Goal: Task Accomplishment & Management: Manage account settings

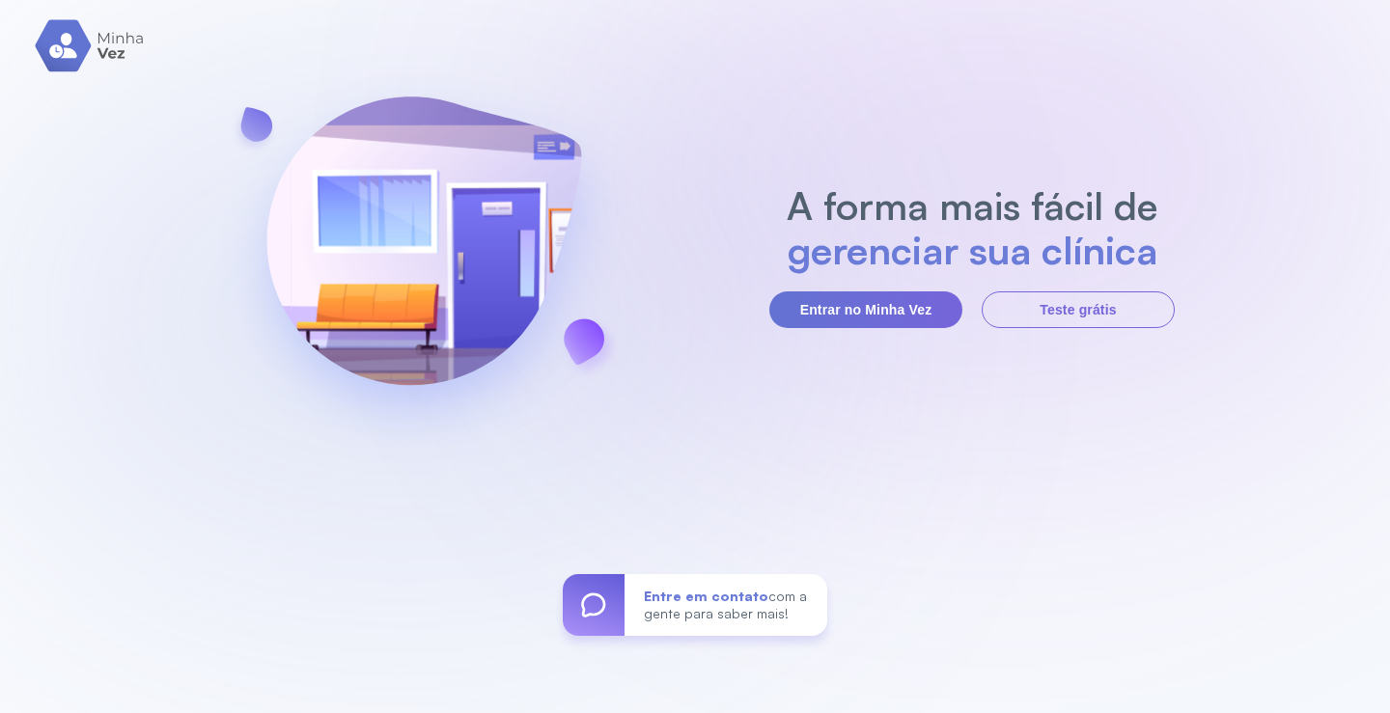
click at [886, 289] on section "A forma mais fácil de gerenciar sua clínica Entrar no Minha Vez Teste grátis" at bounding box center [971, 255] width 405 height 145
click at [872, 318] on button "Entrar no Minha Vez" at bounding box center [865, 309] width 193 height 37
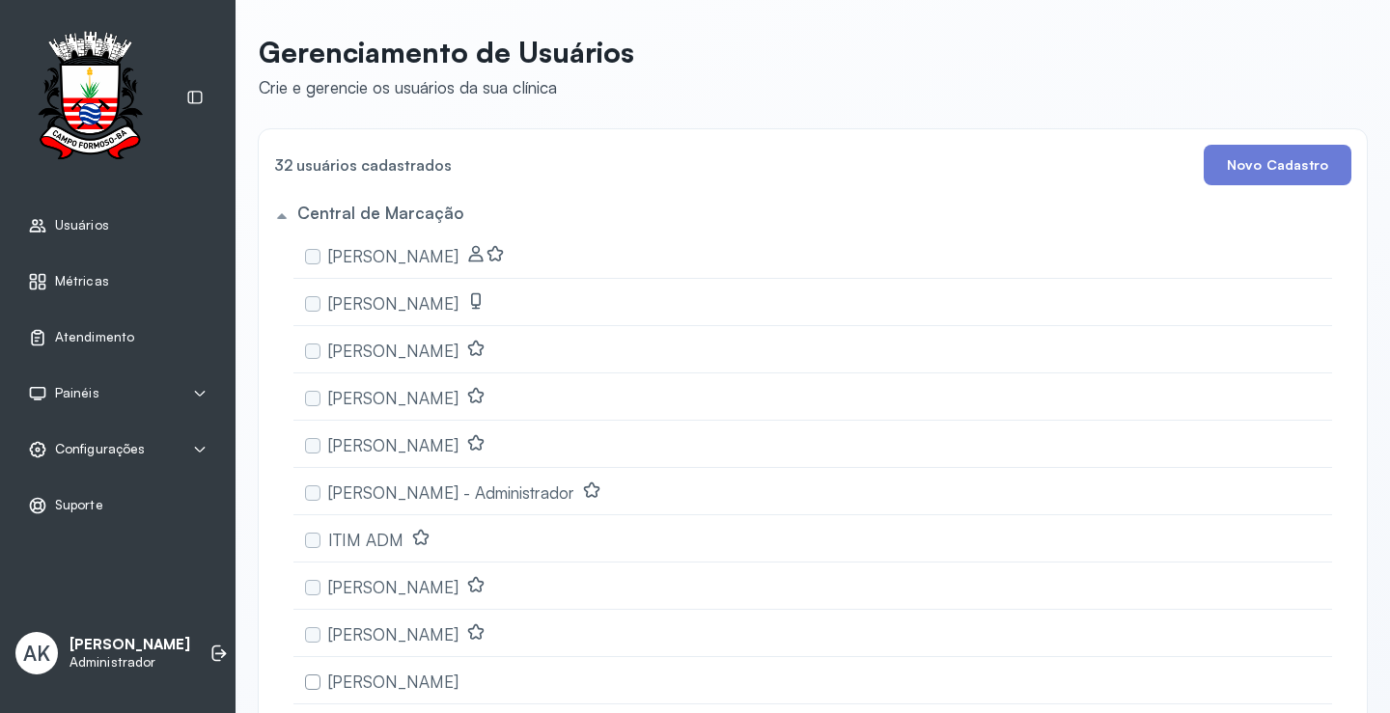
click at [106, 447] on span "Configurações" at bounding box center [100, 449] width 90 height 16
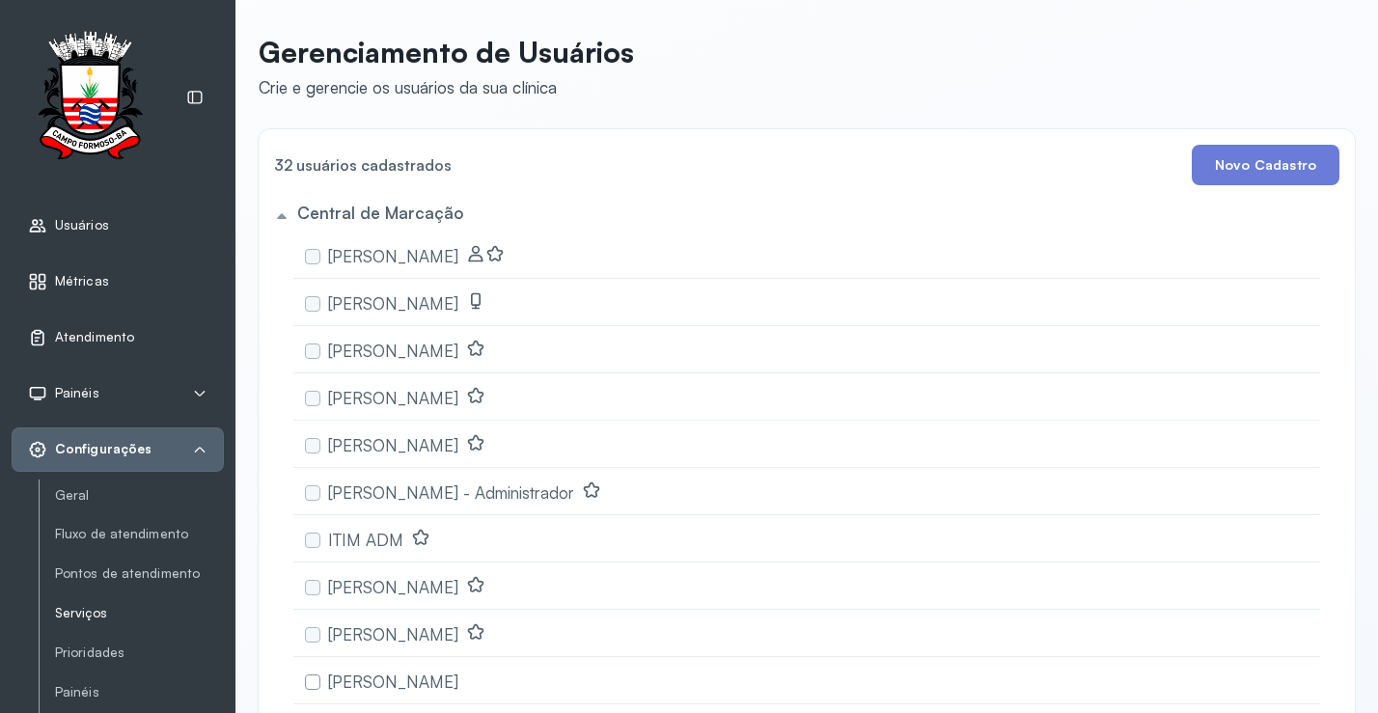
click at [96, 621] on link "Serviços" at bounding box center [139, 613] width 169 height 16
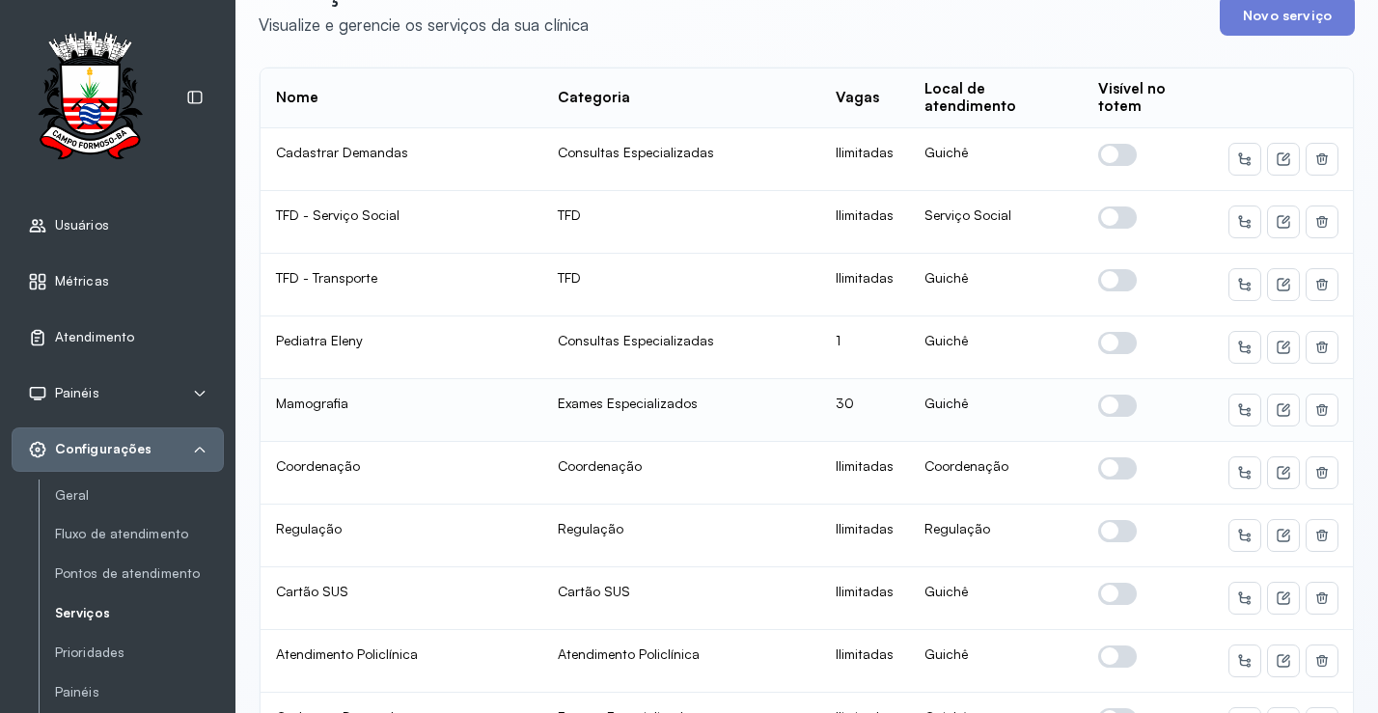
scroll to position [97, 0]
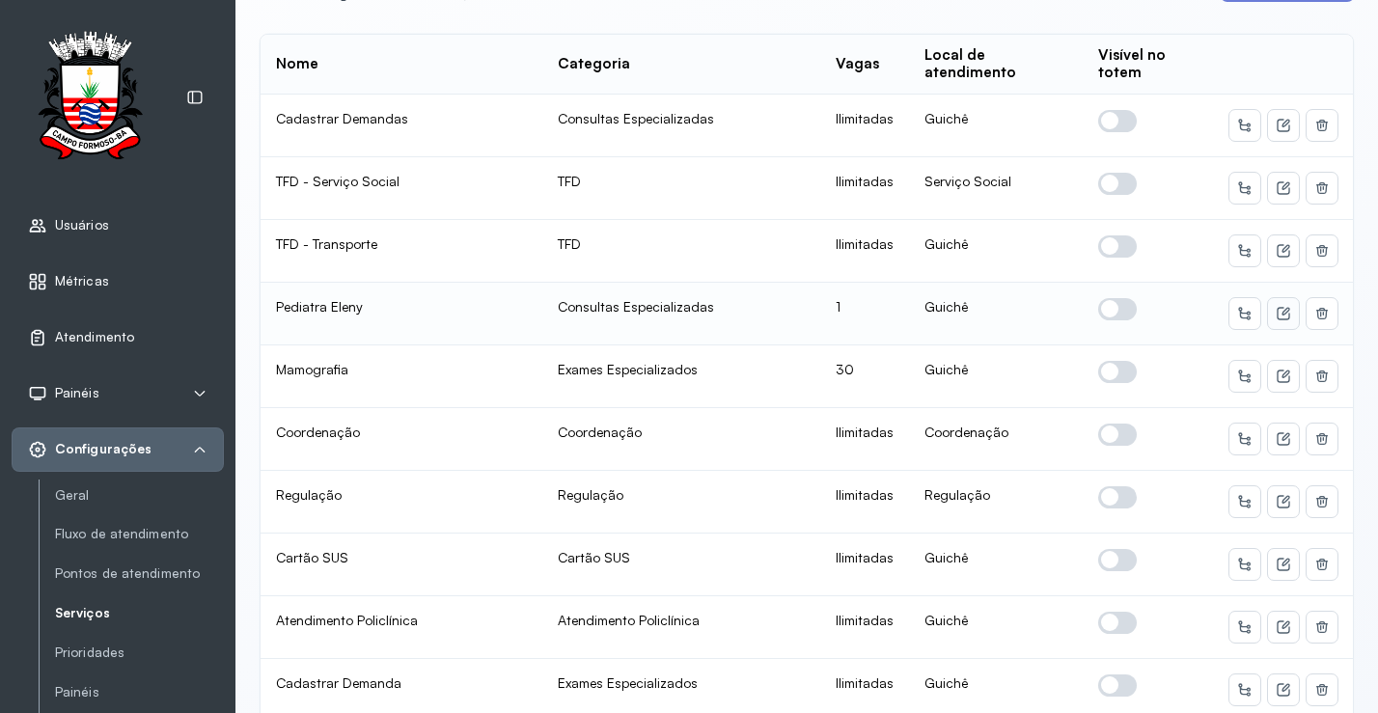
click at [1277, 131] on icon at bounding box center [1283, 125] width 13 height 13
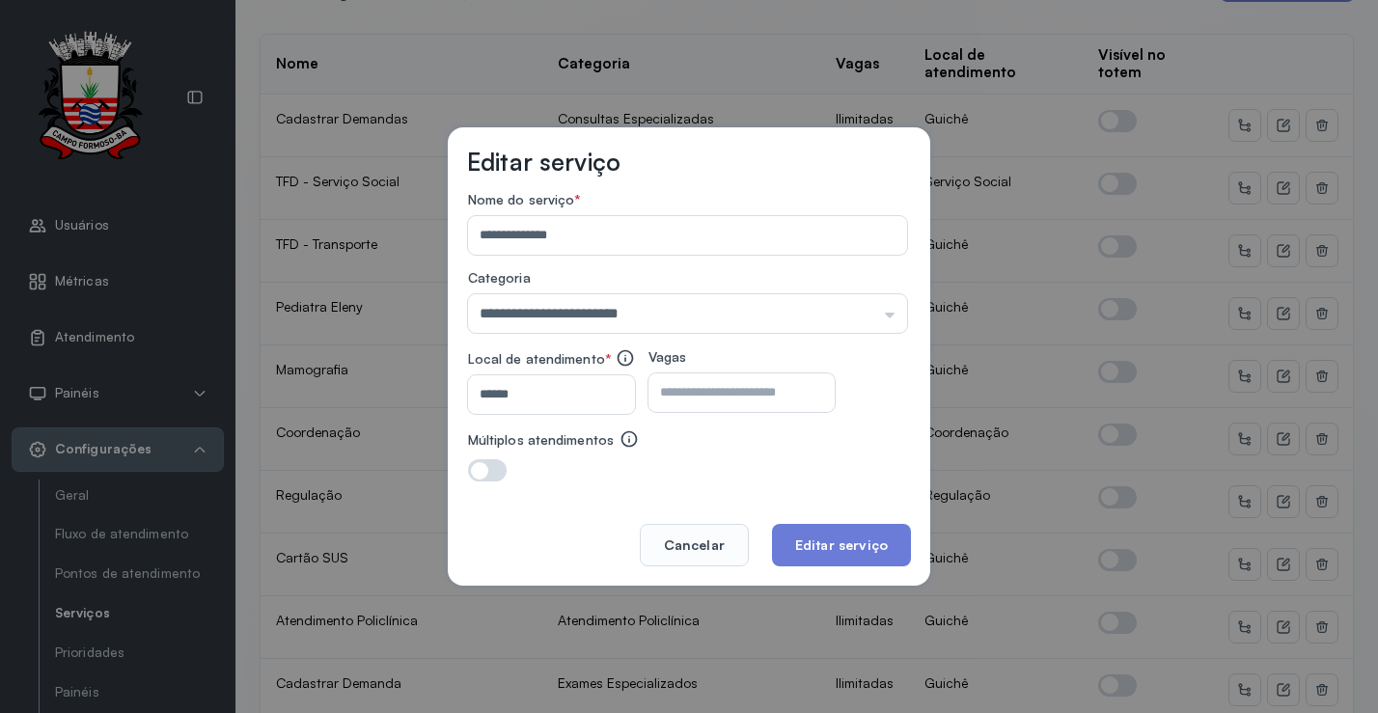
click at [722, 393] on input "*" at bounding box center [725, 393] width 152 height 39
type input "**"
click at [864, 547] on button "Editar serviço" at bounding box center [841, 545] width 139 height 42
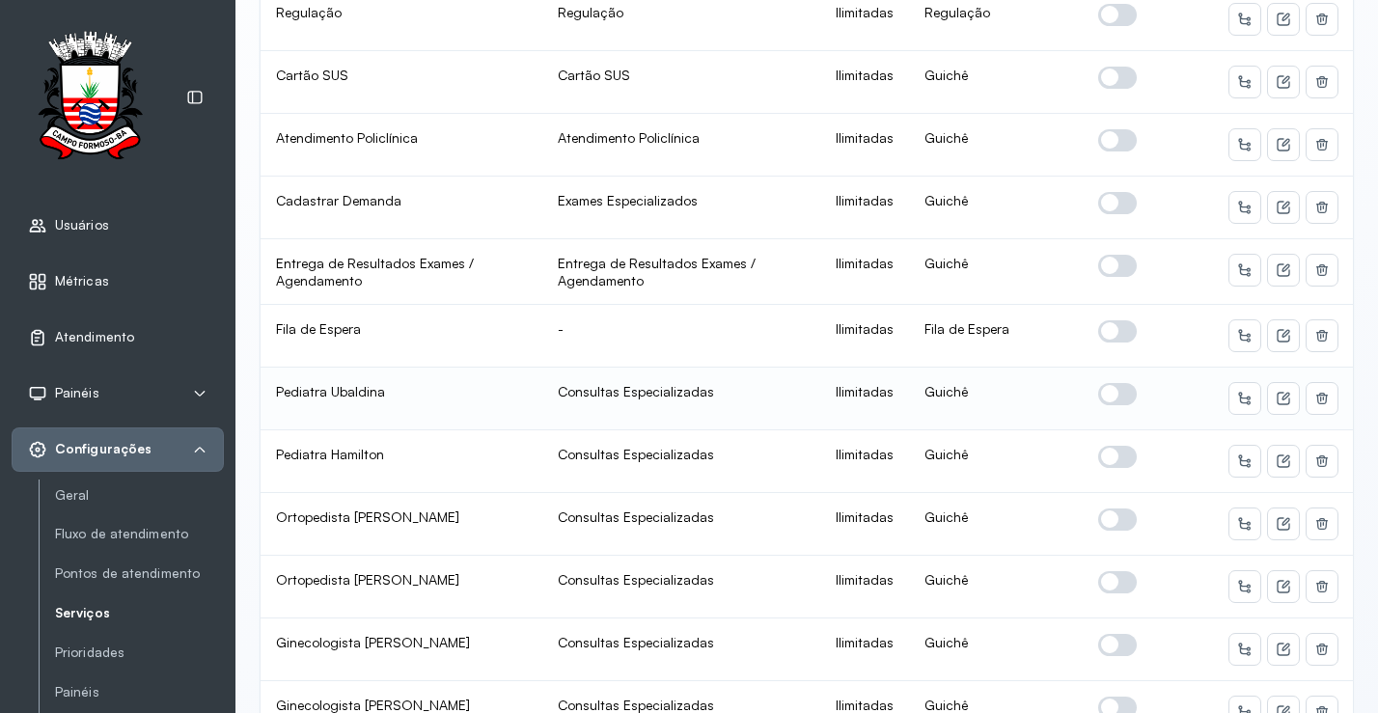
scroll to position [676, 0]
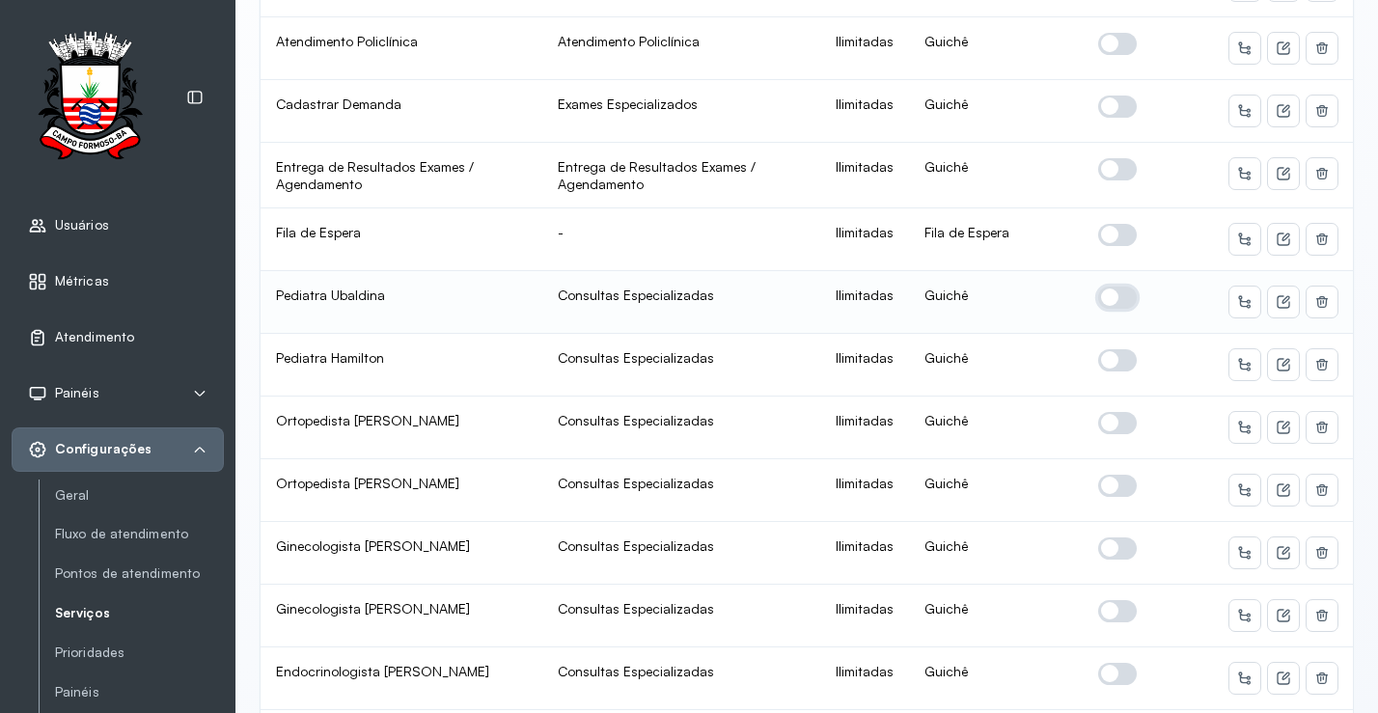
click at [1113, 299] on span at bounding box center [1117, 298] width 39 height 22
click at [1276, 306] on icon at bounding box center [1283, 301] width 15 height 15
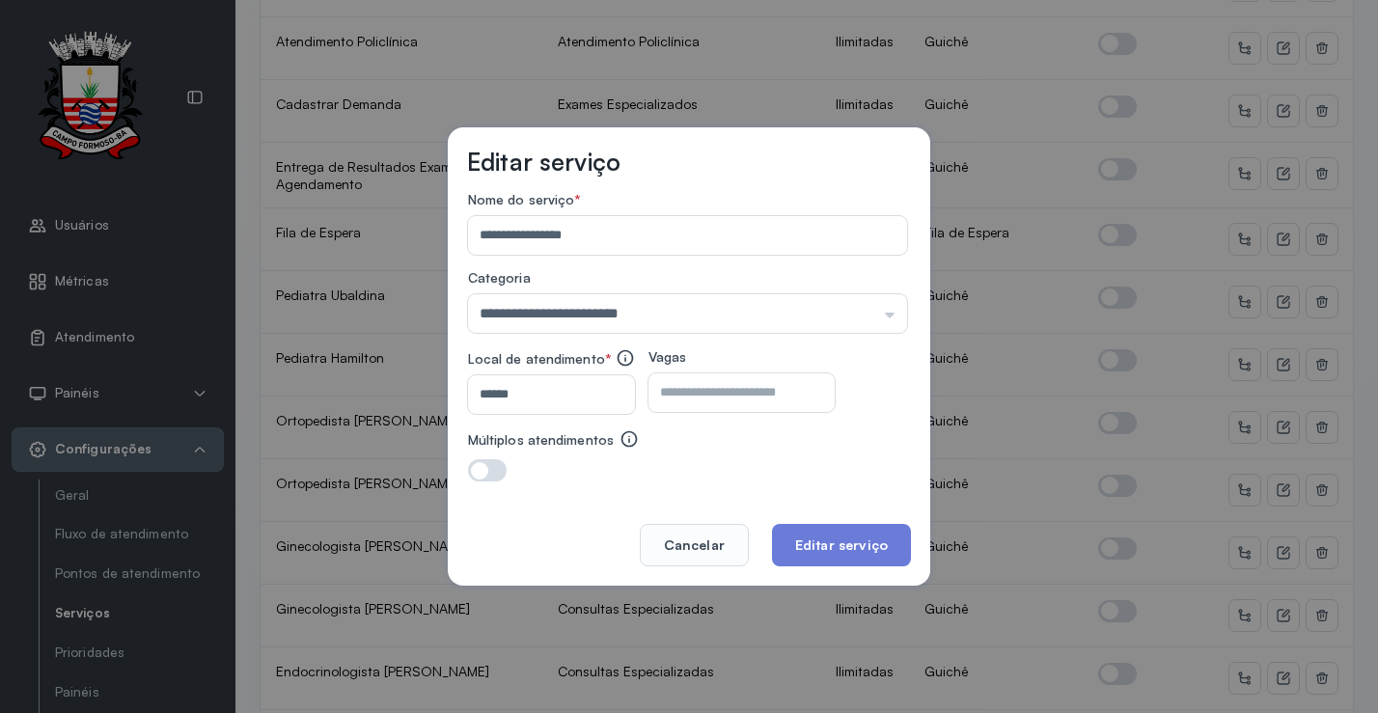
click at [738, 399] on input "number" at bounding box center [725, 393] width 152 height 39
type input "**"
click at [826, 564] on button "Editar serviço" at bounding box center [841, 545] width 139 height 42
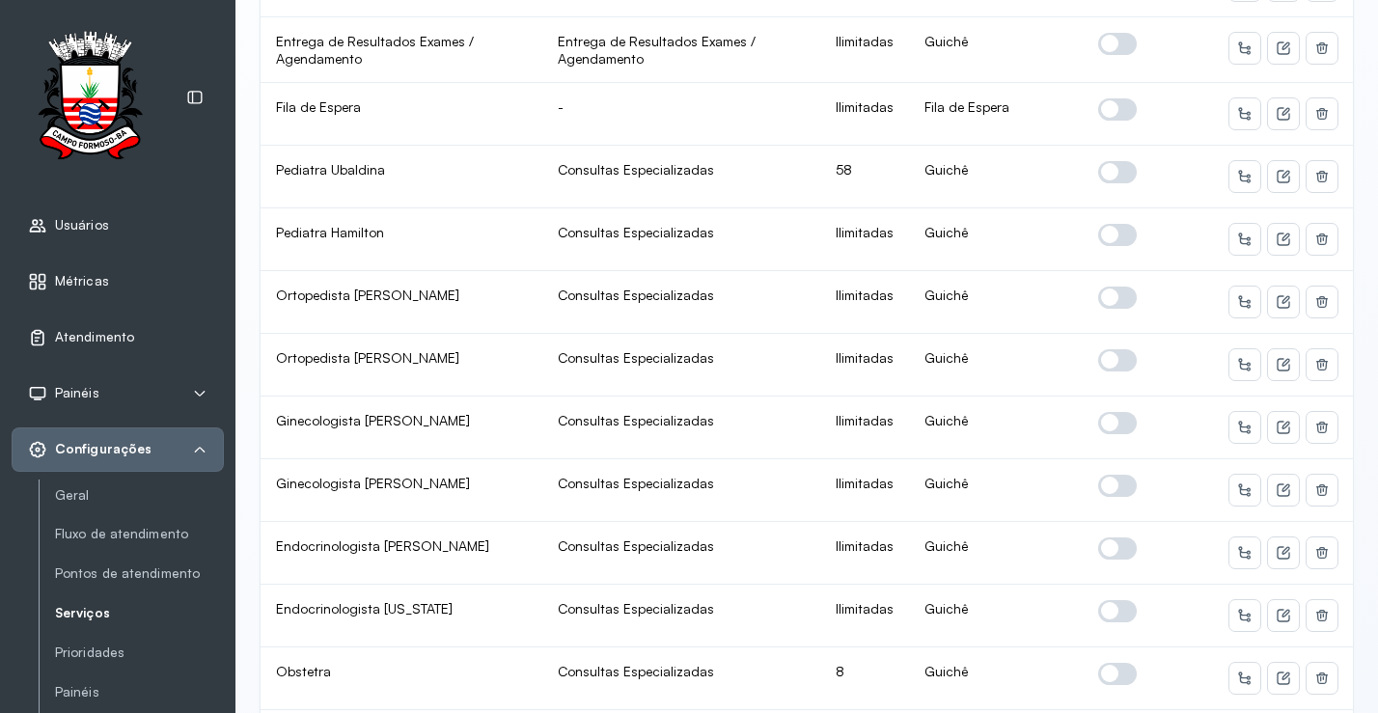
scroll to position [869, 0]
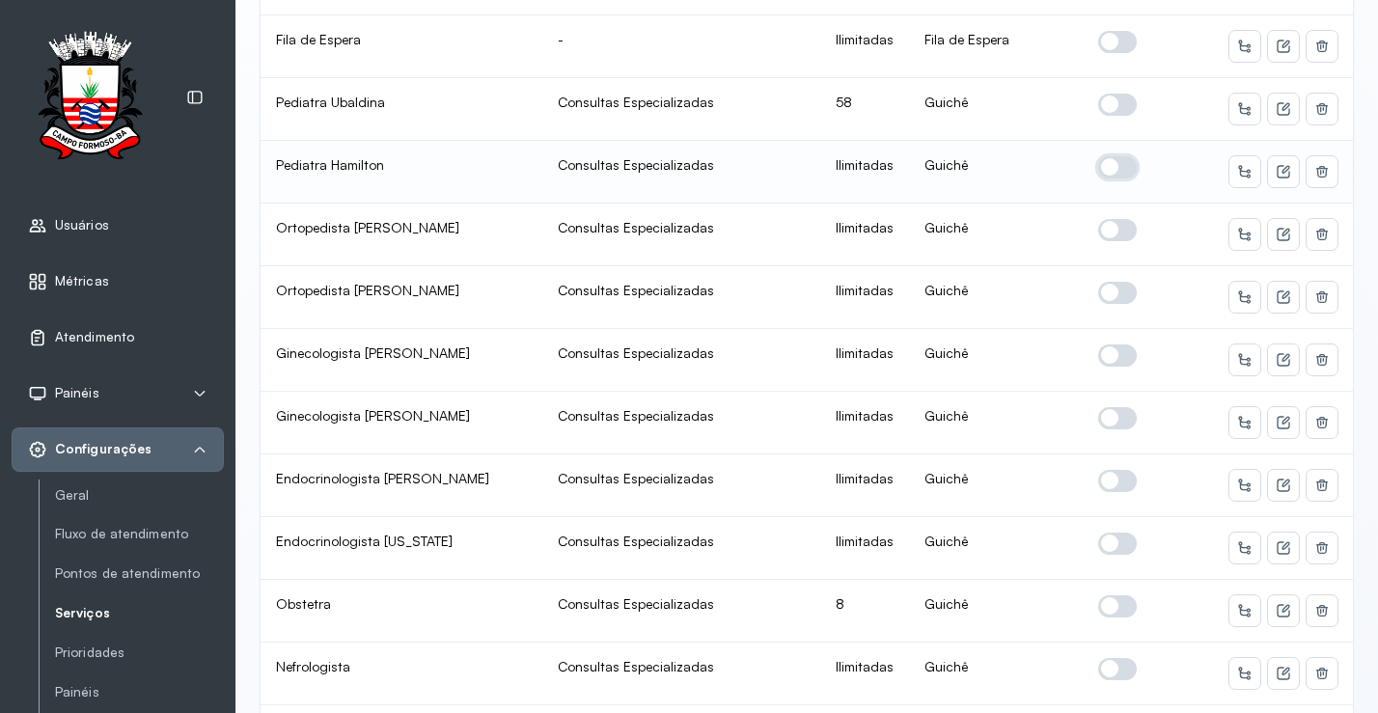
click at [1105, 172] on span at bounding box center [1117, 167] width 39 height 22
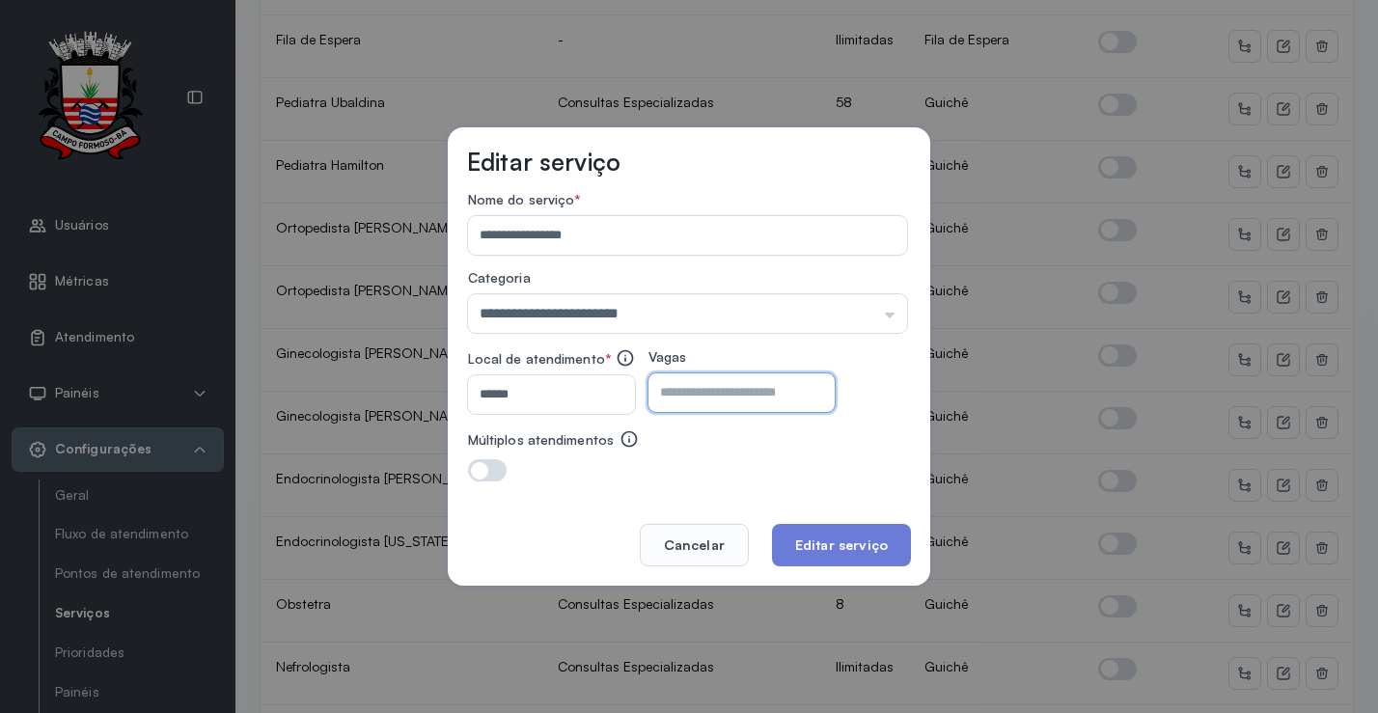
click at [752, 400] on input "number" at bounding box center [725, 393] width 152 height 39
type input "**"
click at [826, 523] on footer "Cancelar Editar serviço" at bounding box center [689, 531] width 444 height 69
click at [828, 529] on button "Editar serviço" at bounding box center [841, 545] width 139 height 42
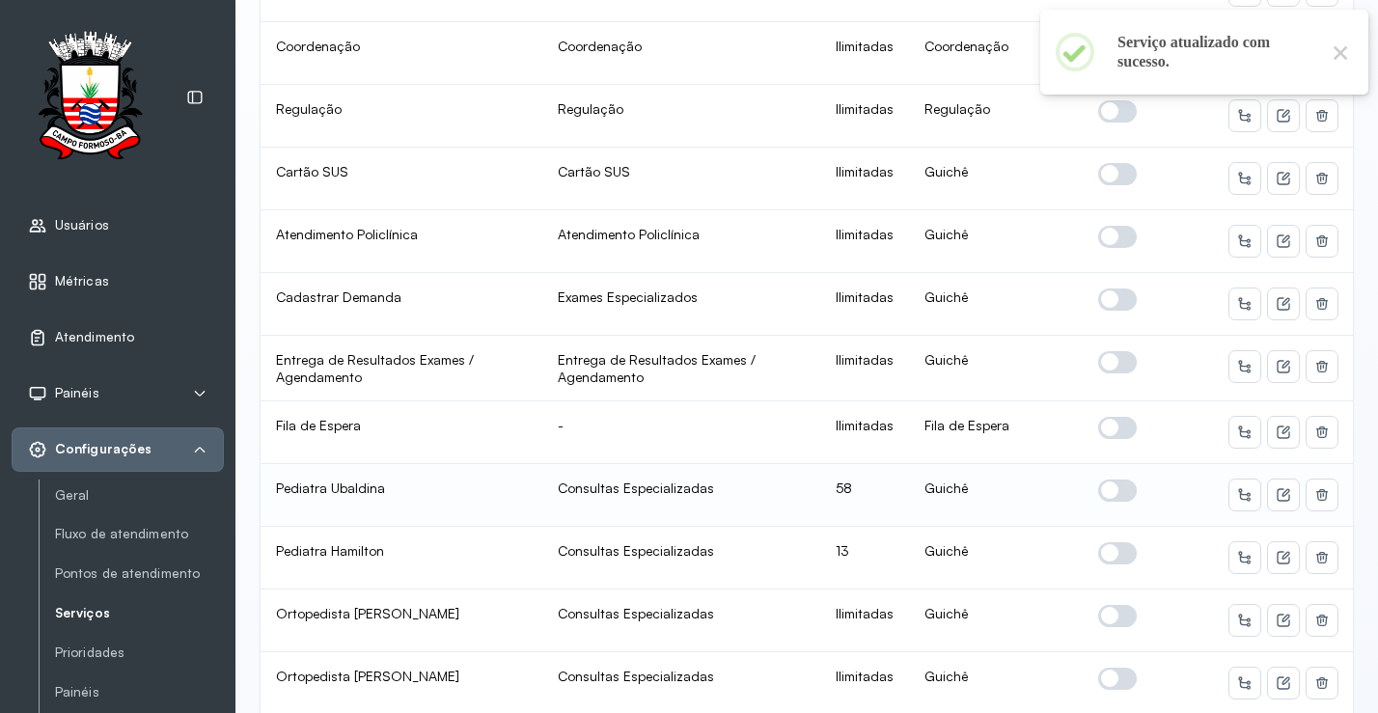
scroll to position [772, 0]
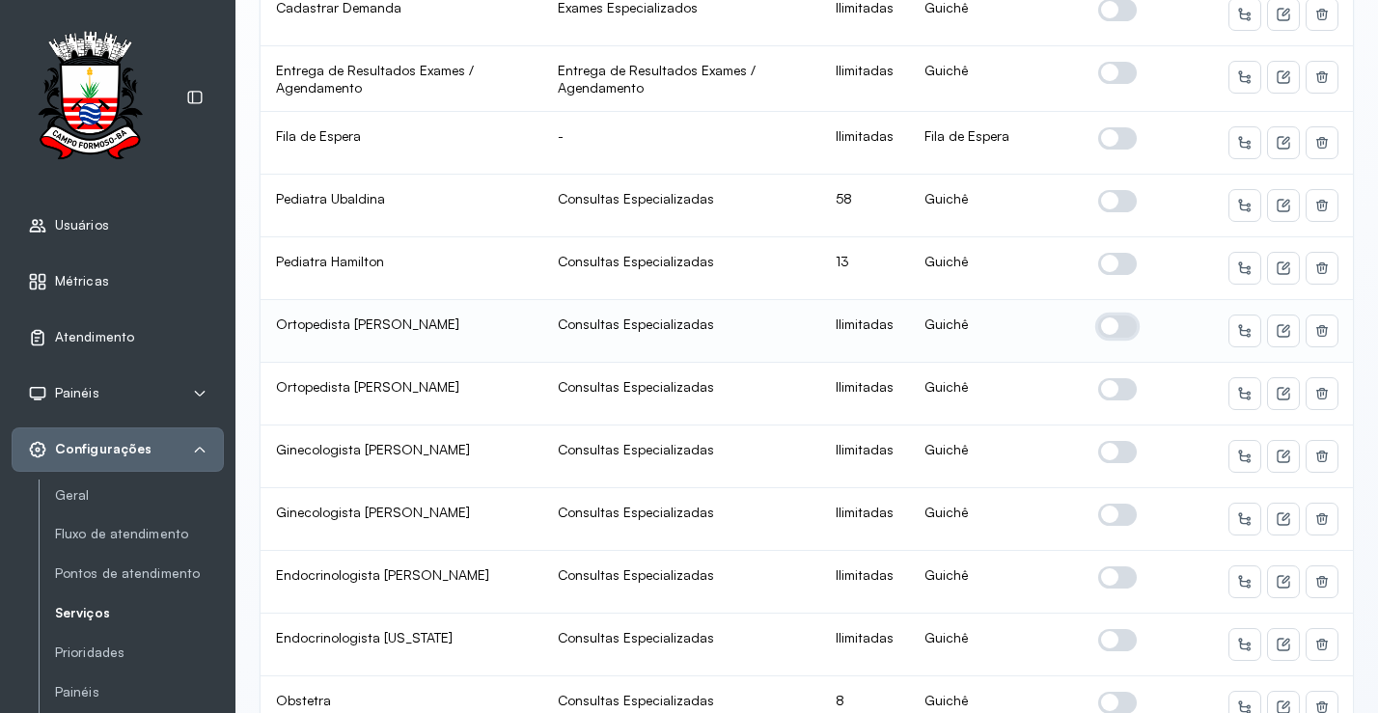
click at [1108, 323] on span at bounding box center [1117, 327] width 39 height 22
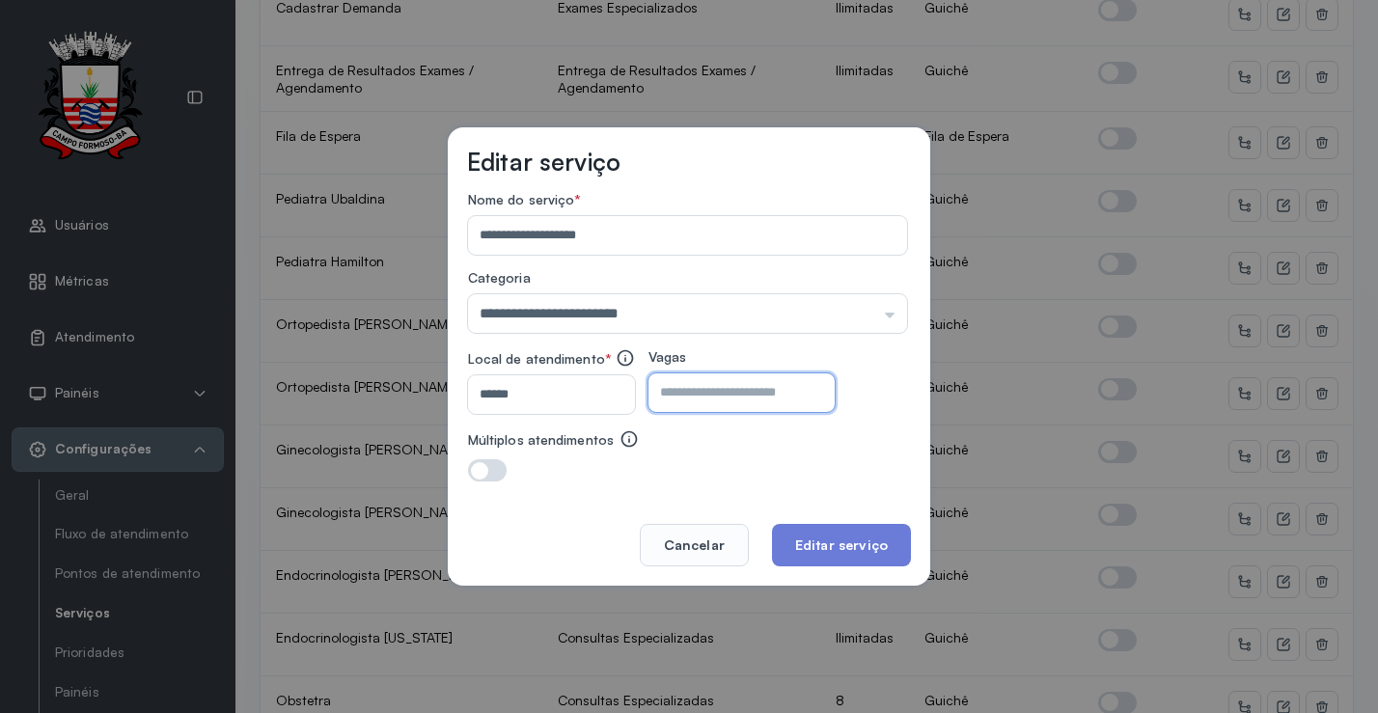
click at [760, 386] on input "number" at bounding box center [725, 393] width 152 height 39
type input "**"
click at [827, 532] on button "Editar serviço" at bounding box center [841, 545] width 139 height 42
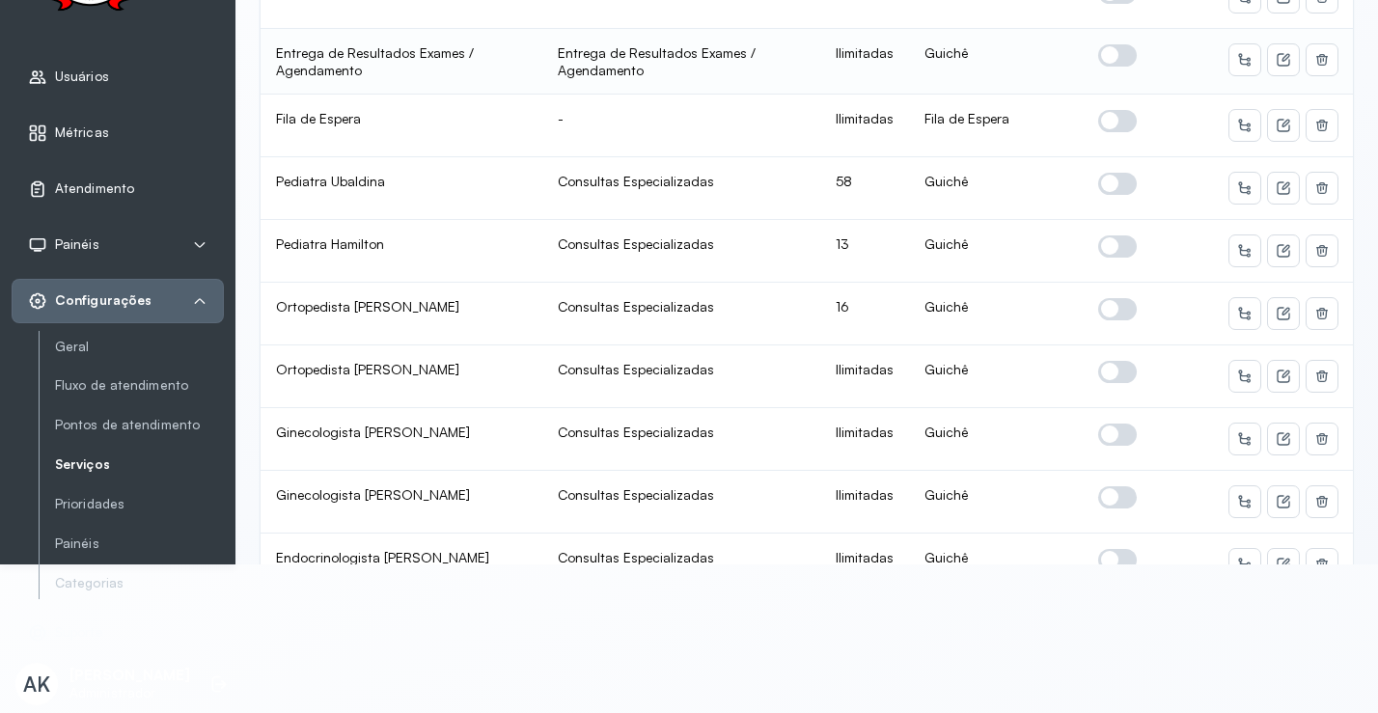
scroll to position [676, 0]
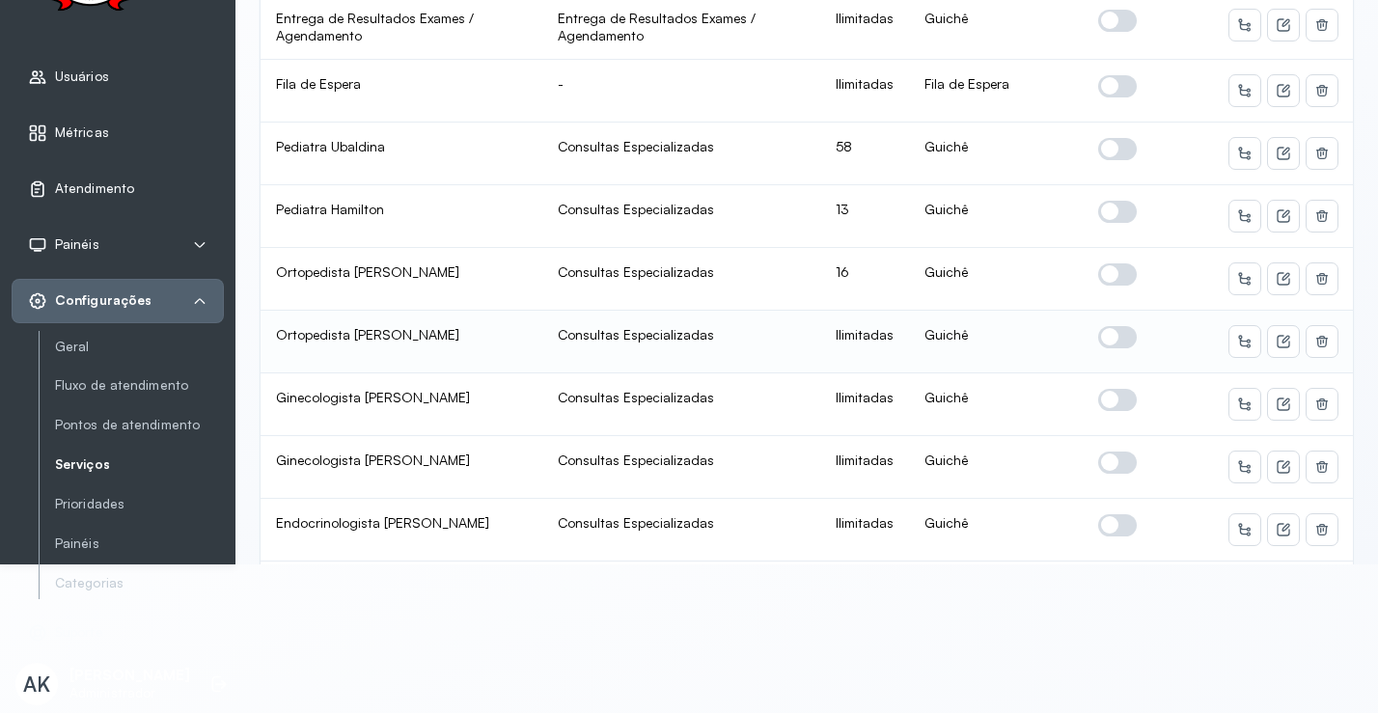
click at [1121, 326] on span at bounding box center [1117, 337] width 39 height 22
click at [1276, 334] on icon at bounding box center [1283, 341] width 15 height 15
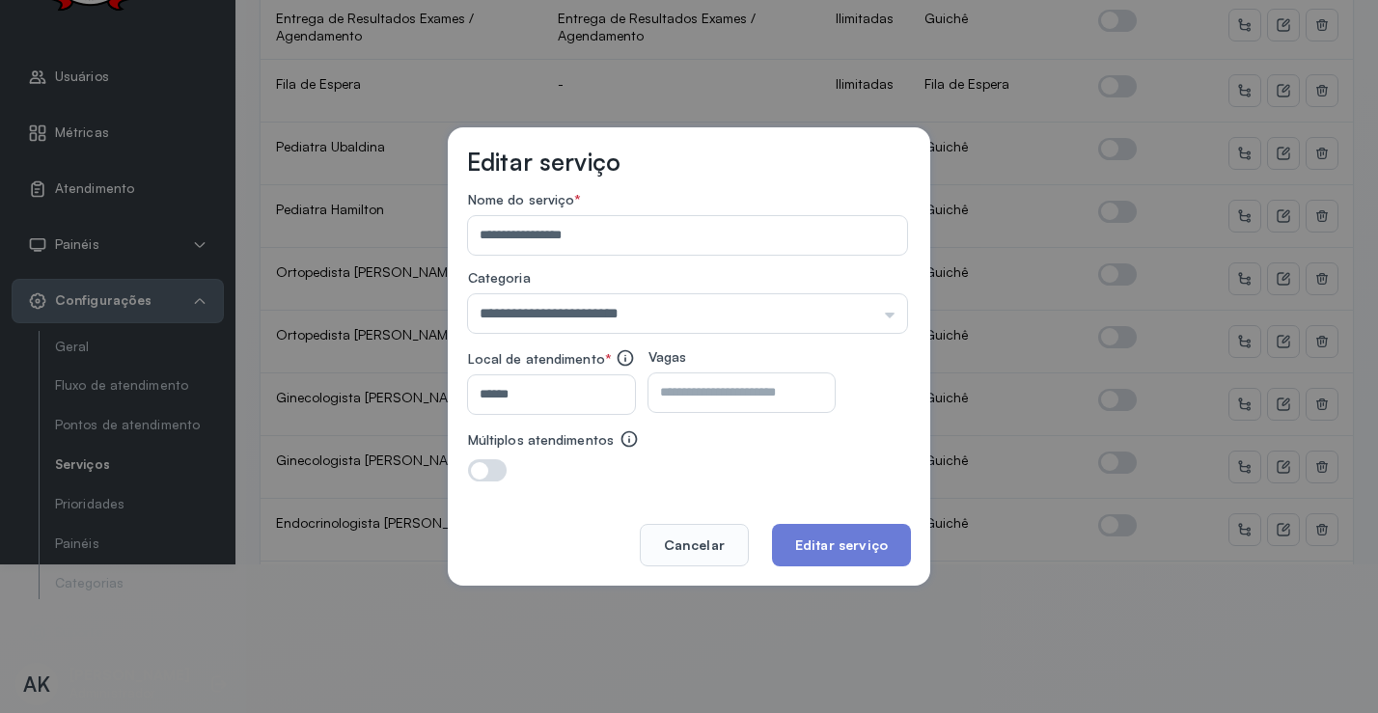
click at [739, 388] on input "number" at bounding box center [725, 393] width 152 height 39
type input "**"
click at [839, 534] on button "Editar serviço" at bounding box center [841, 545] width 139 height 42
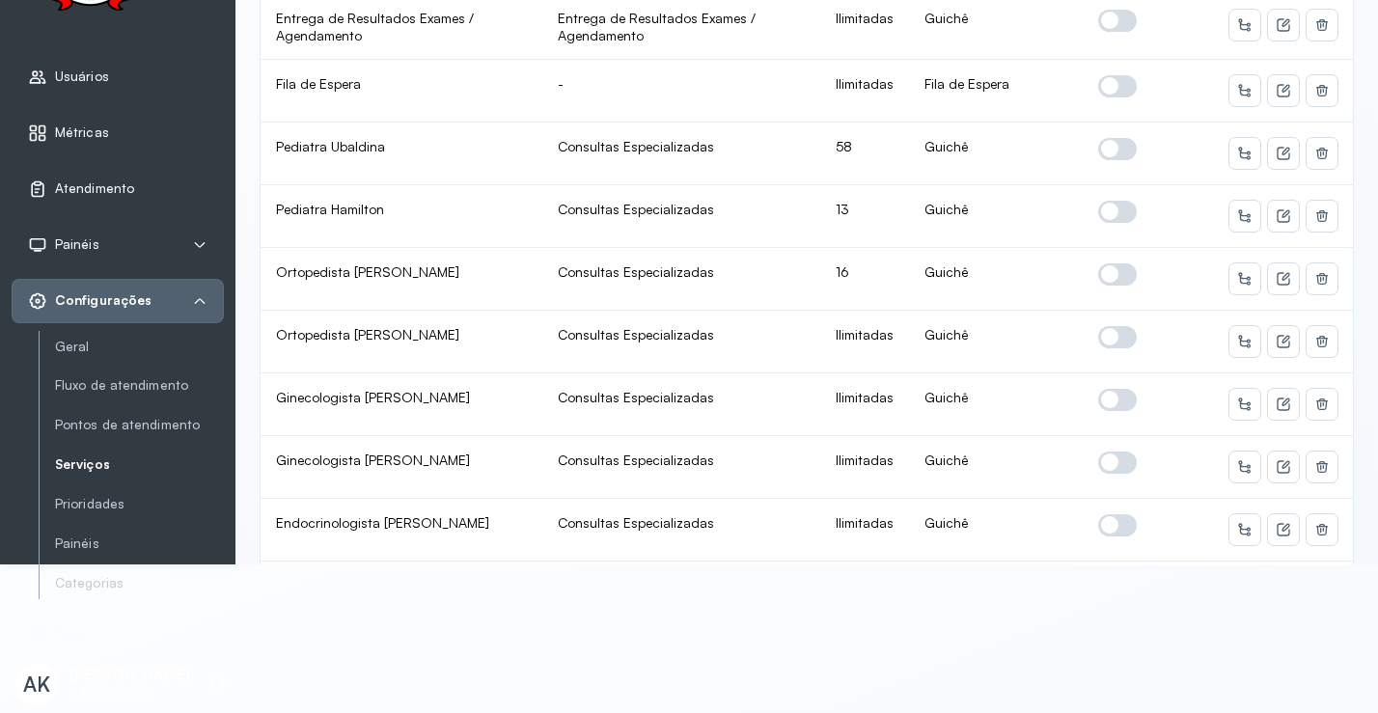
scroll to position [0, 0]
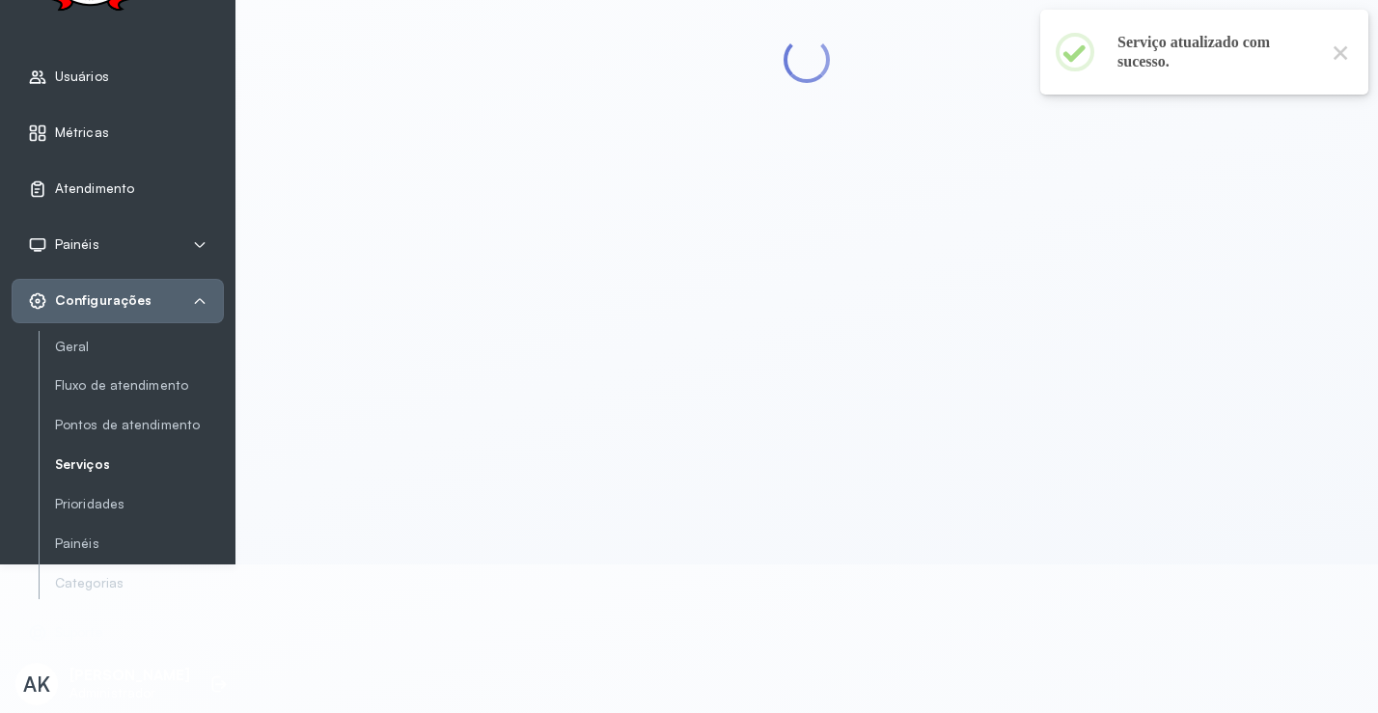
click at [208, 279] on div "Configurações" at bounding box center [118, 301] width 212 height 44
click at [202, 291] on div "Configurações" at bounding box center [118, 300] width 180 height 19
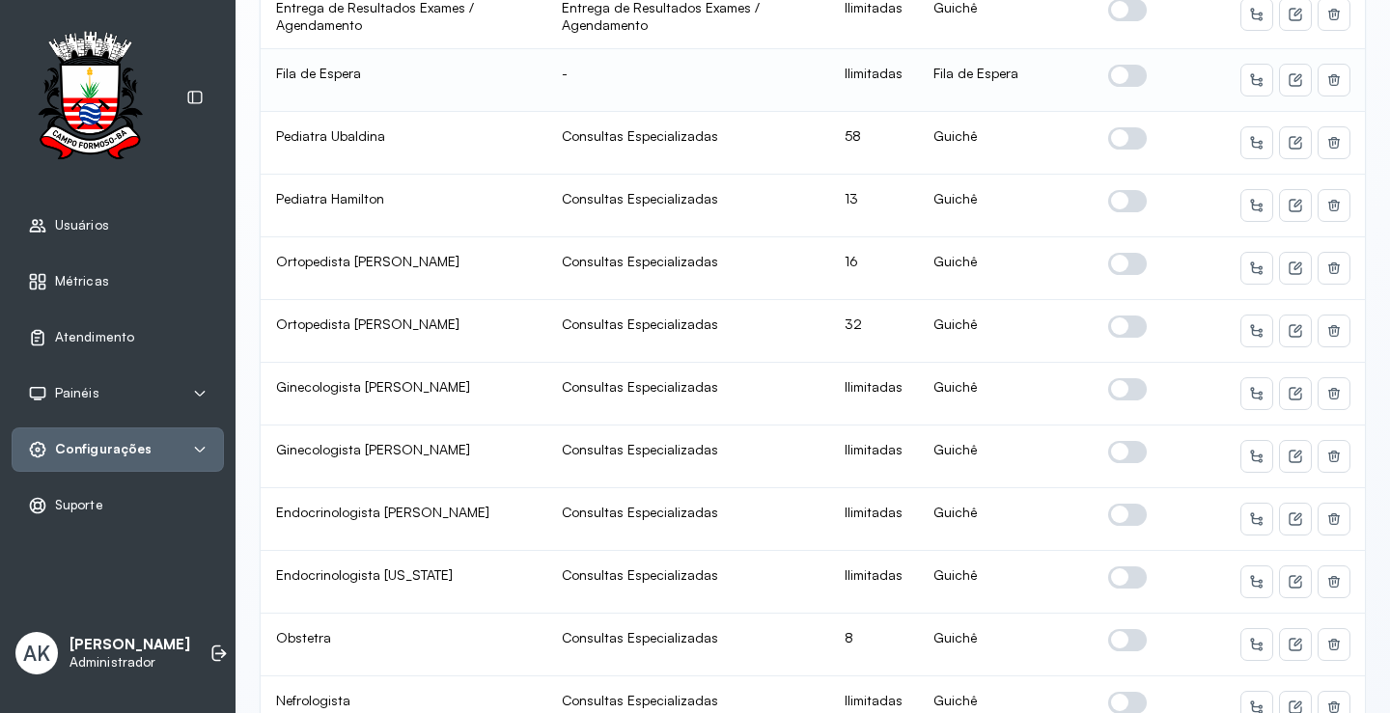
scroll to position [869, 0]
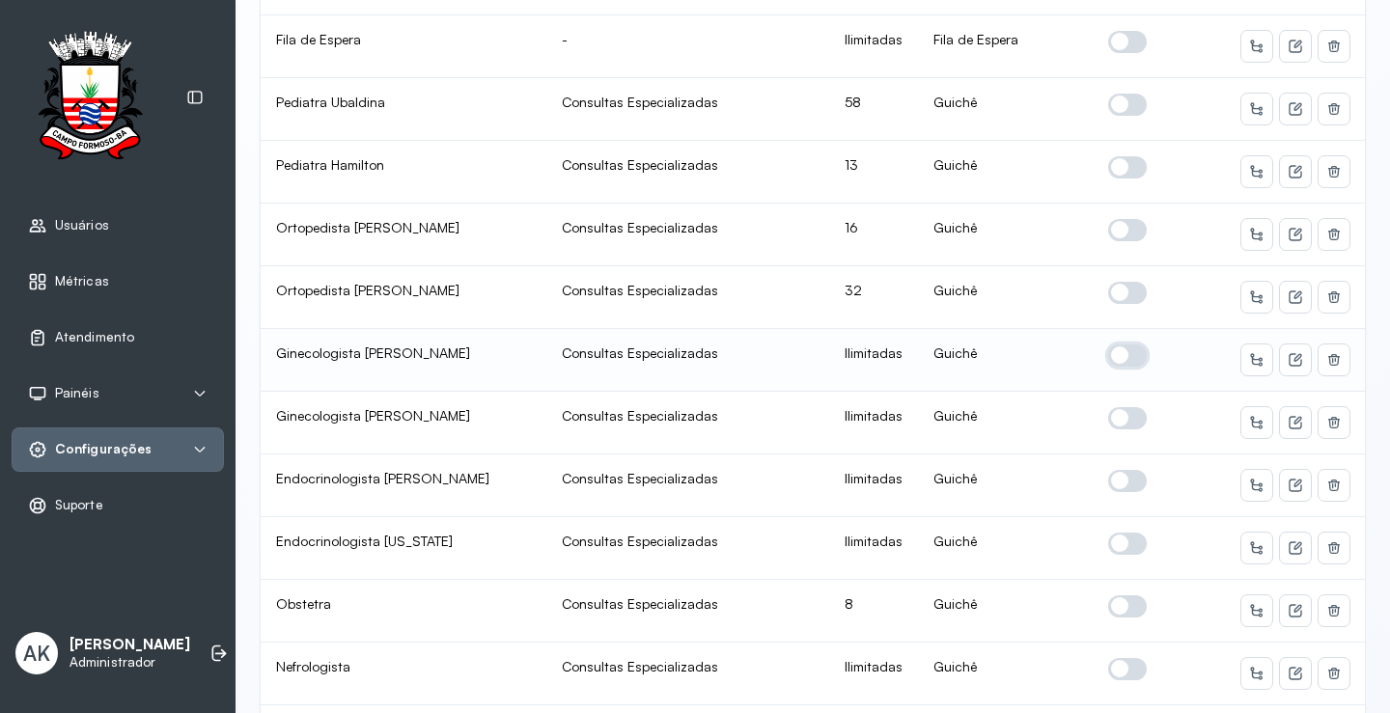
click at [1122, 362] on span at bounding box center [1127, 356] width 39 height 22
click at [1280, 361] on button at bounding box center [1295, 360] width 31 height 31
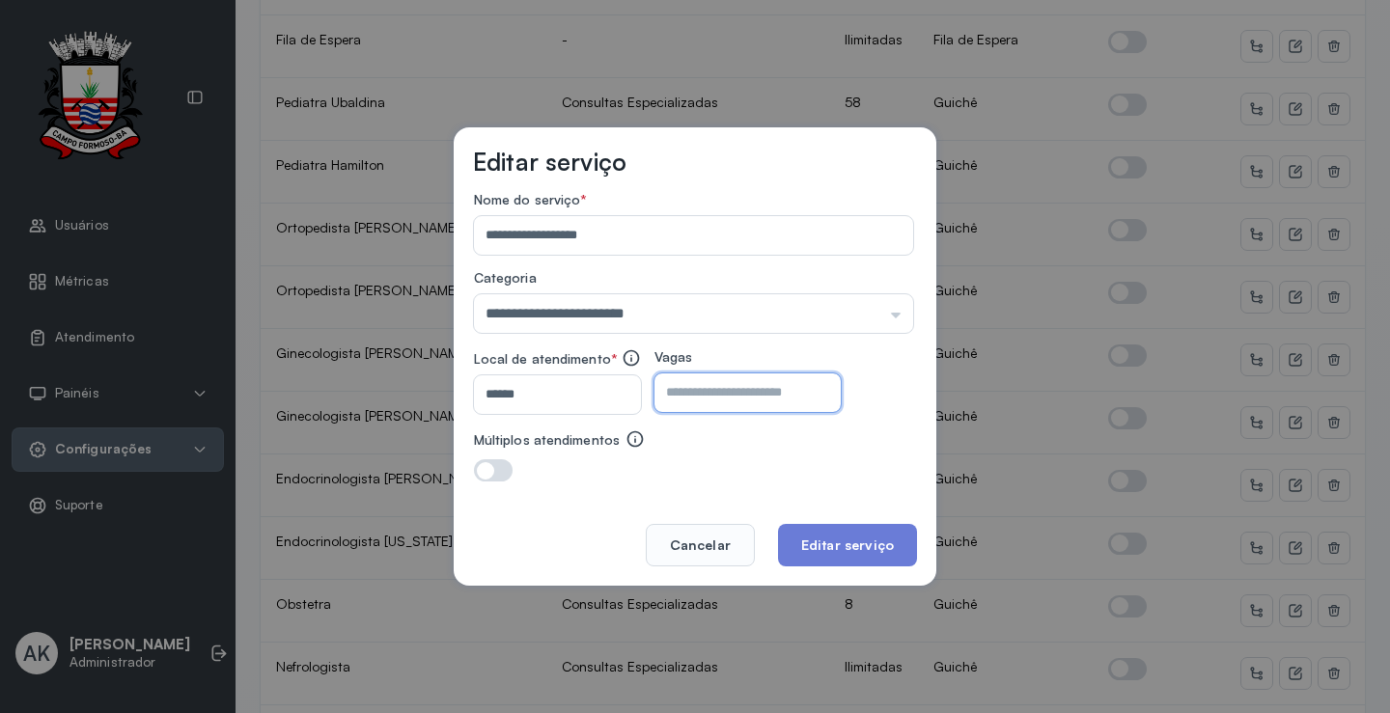
click at [690, 386] on input "number" at bounding box center [730, 393] width 152 height 39
type input "**"
click at [842, 534] on button "Editar serviço" at bounding box center [847, 545] width 139 height 42
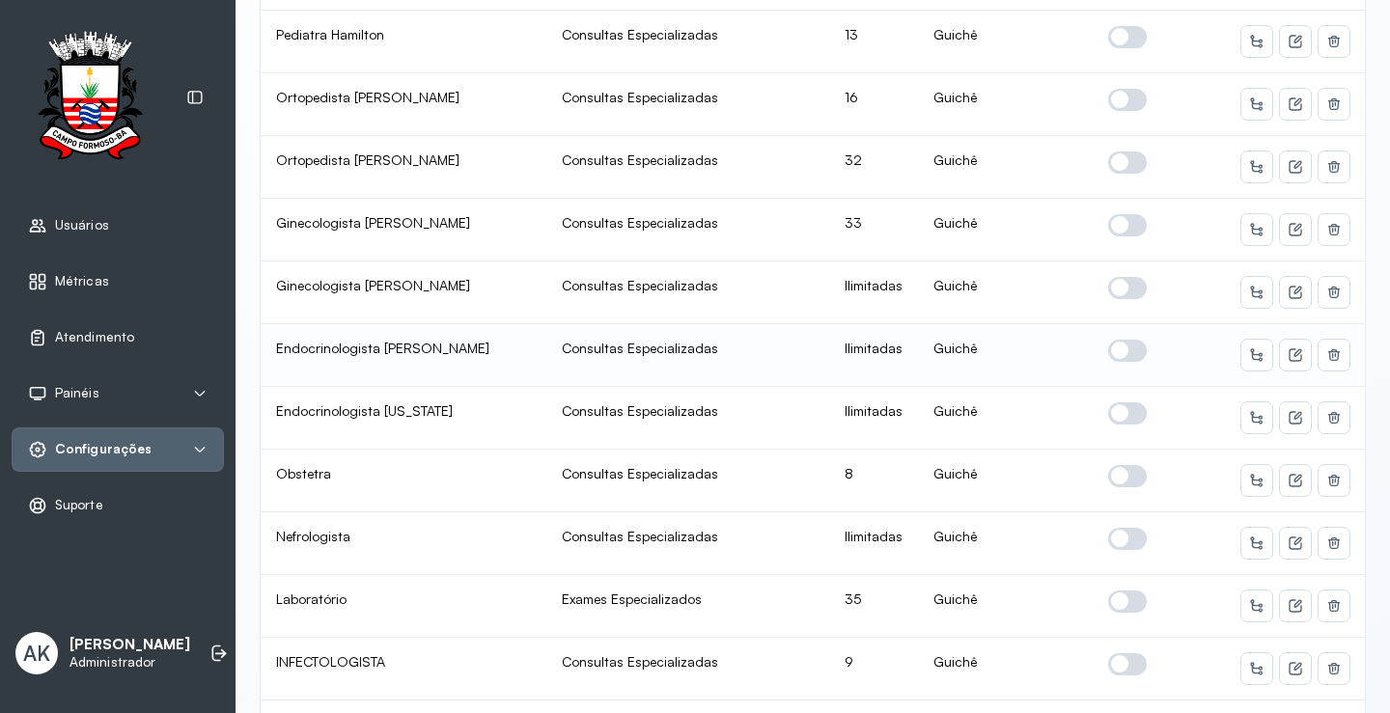
scroll to position [965, 0]
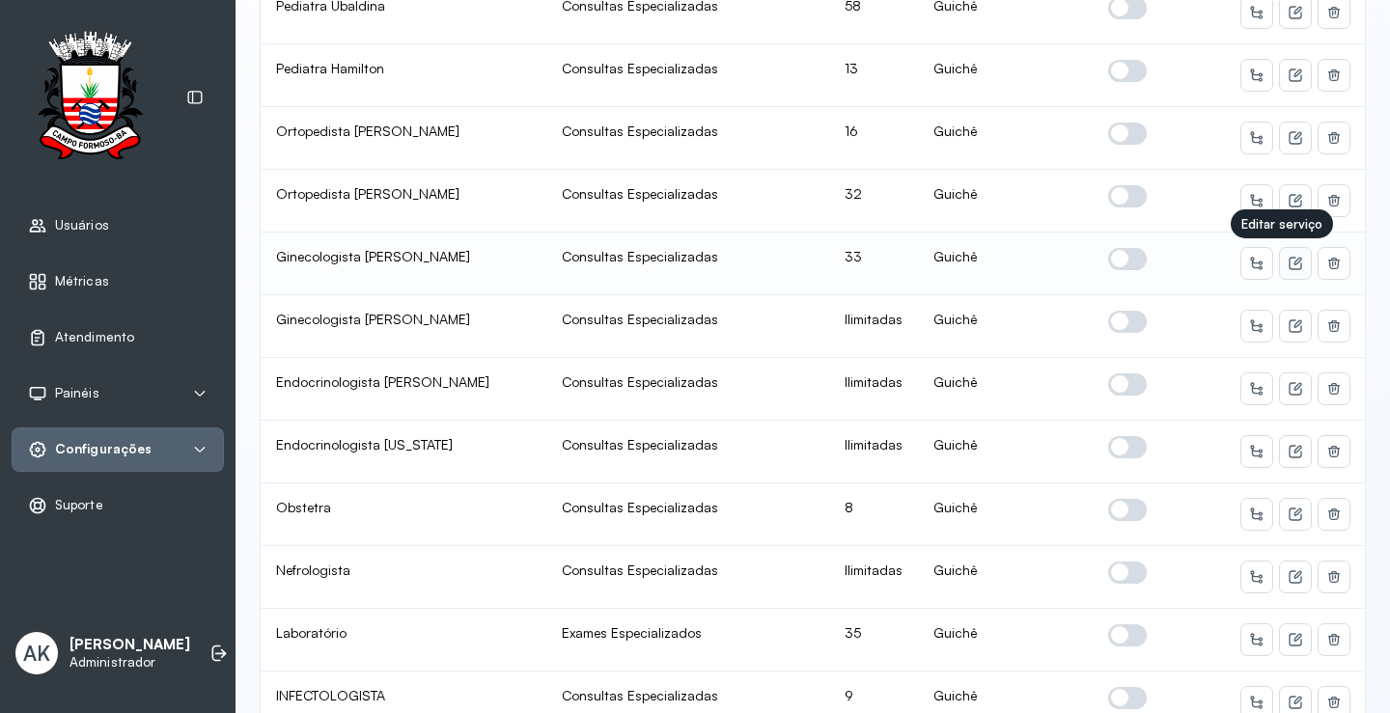
click at [1288, 263] on icon at bounding box center [1295, 263] width 15 height 15
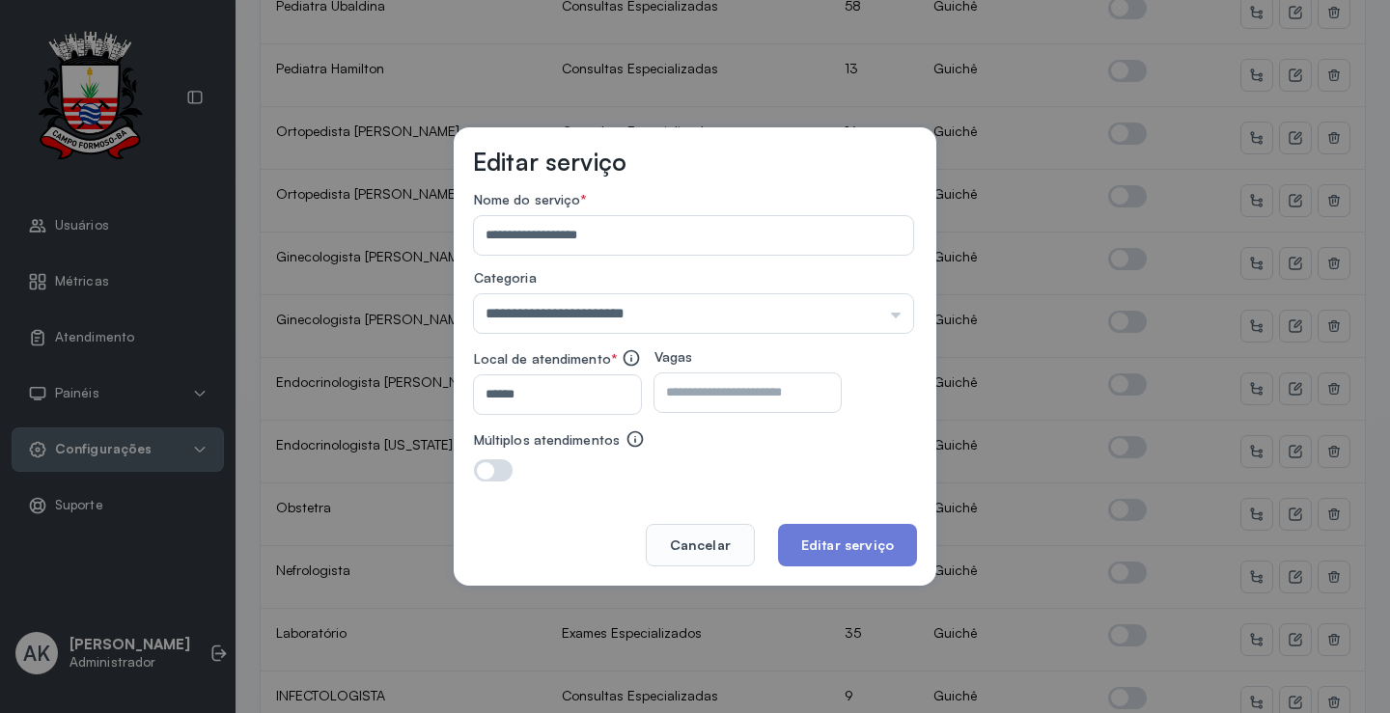
click at [716, 383] on input "**" at bounding box center [730, 393] width 152 height 39
type input "**"
click at [810, 539] on button "Editar serviço" at bounding box center [847, 545] width 139 height 42
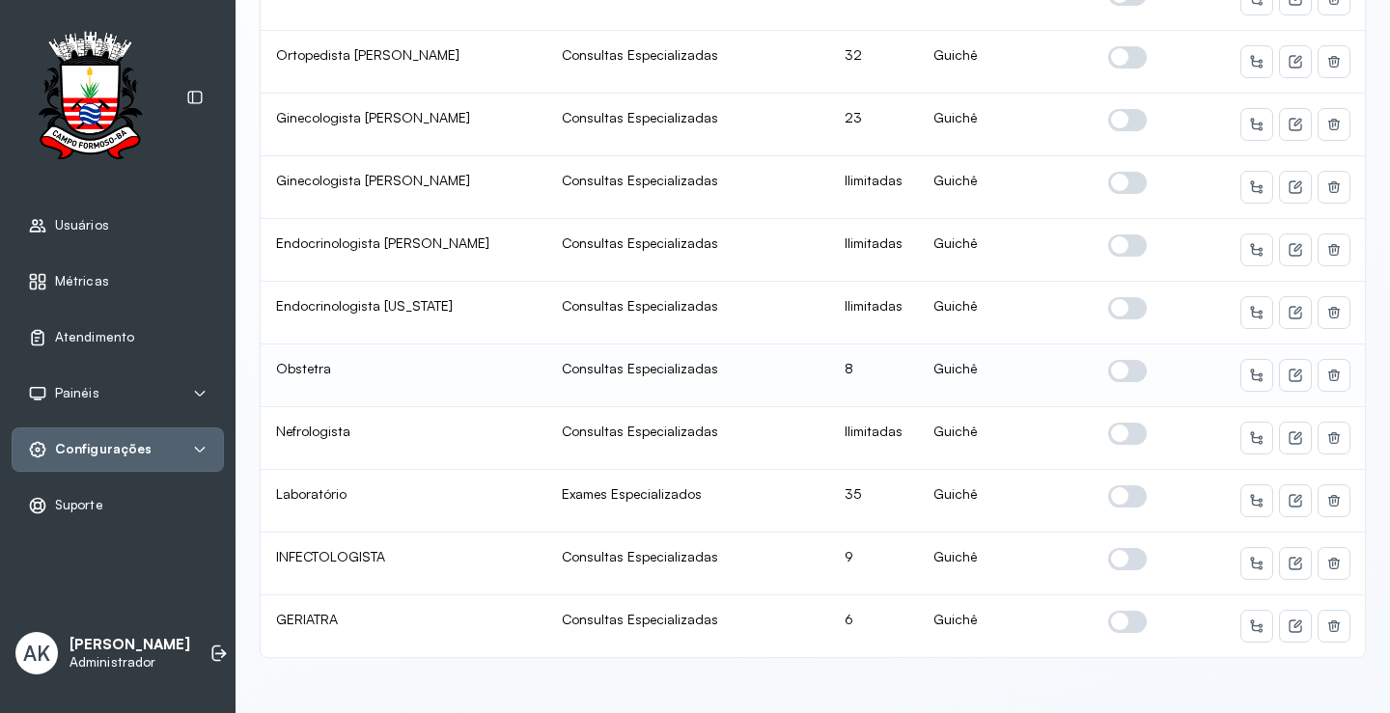
scroll to position [1119, 0]
click at [1130, 172] on span at bounding box center [1127, 183] width 39 height 22
click at [1280, 181] on button at bounding box center [1295, 187] width 31 height 31
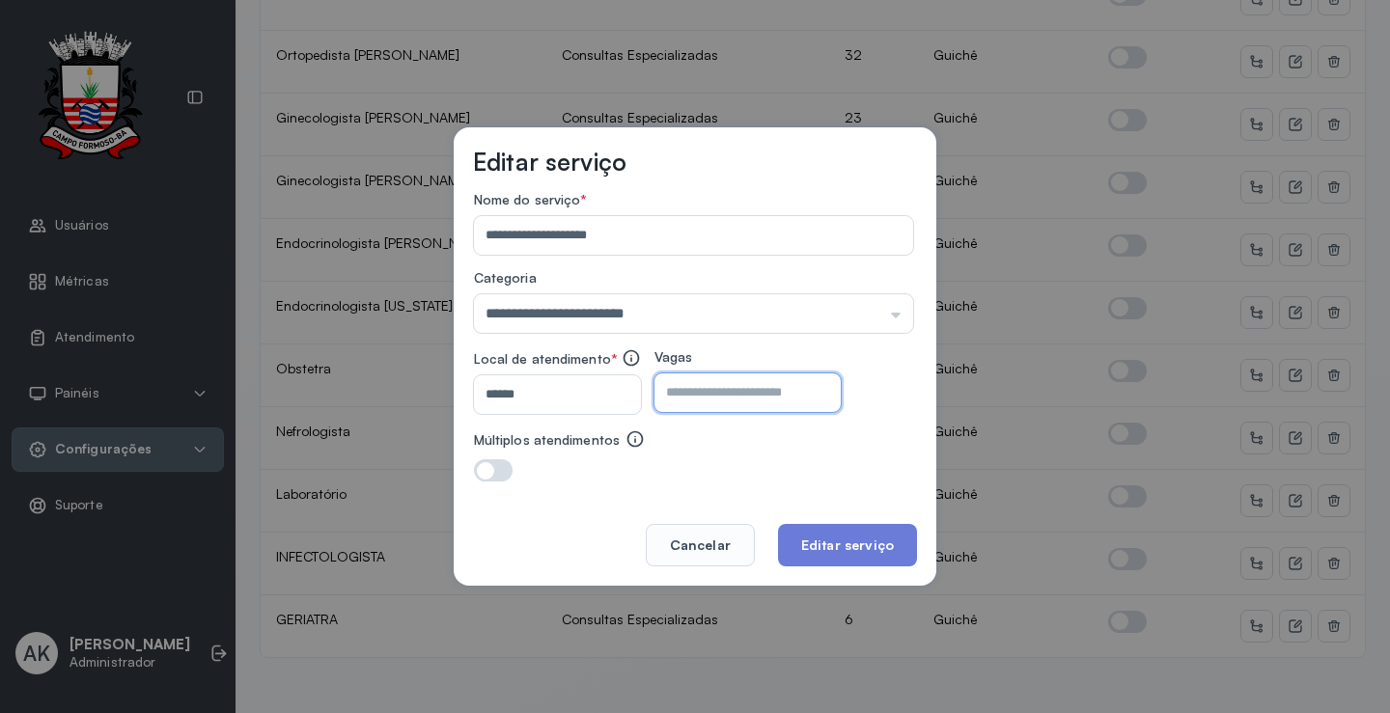
click at [783, 395] on input "number" at bounding box center [730, 393] width 152 height 39
type input "*"
click at [874, 534] on button "Editar serviço" at bounding box center [847, 545] width 139 height 42
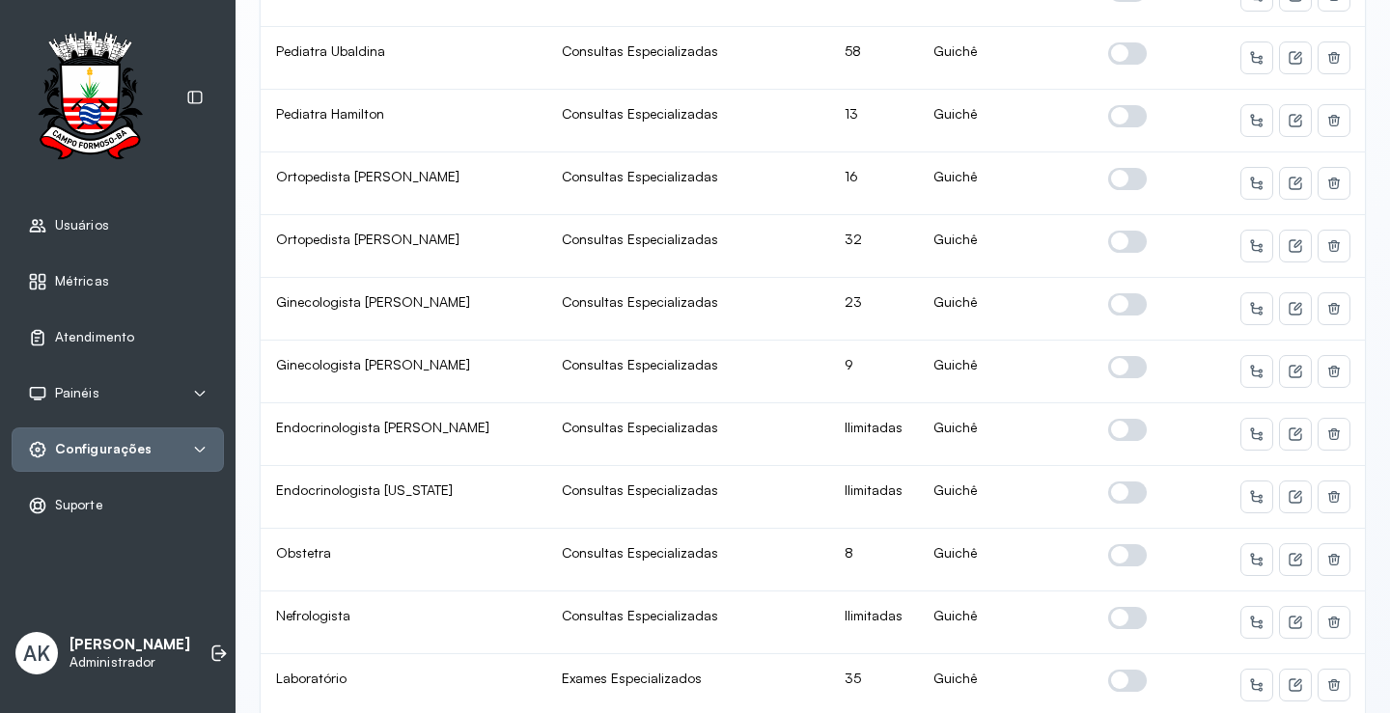
scroll to position [965, 0]
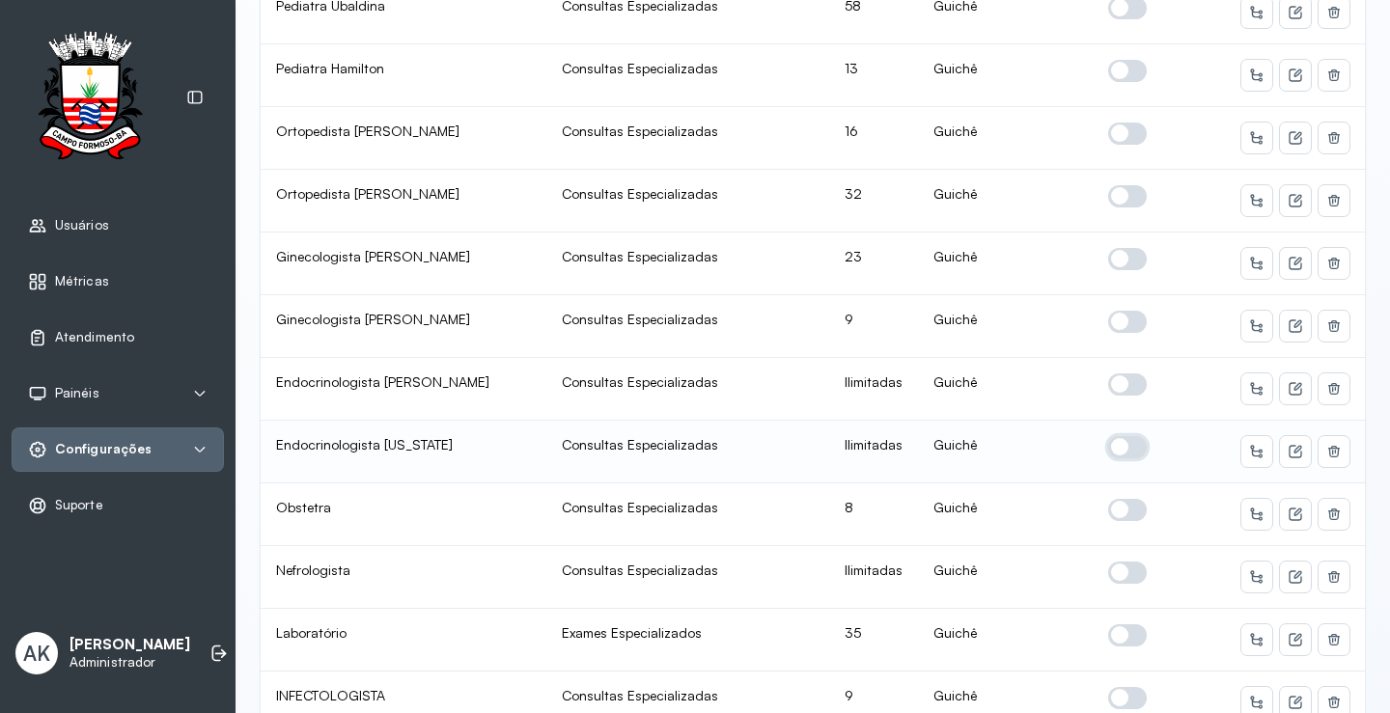
click at [1127, 442] on span at bounding box center [1127, 447] width 39 height 22
click at [1288, 453] on icon at bounding box center [1295, 451] width 15 height 15
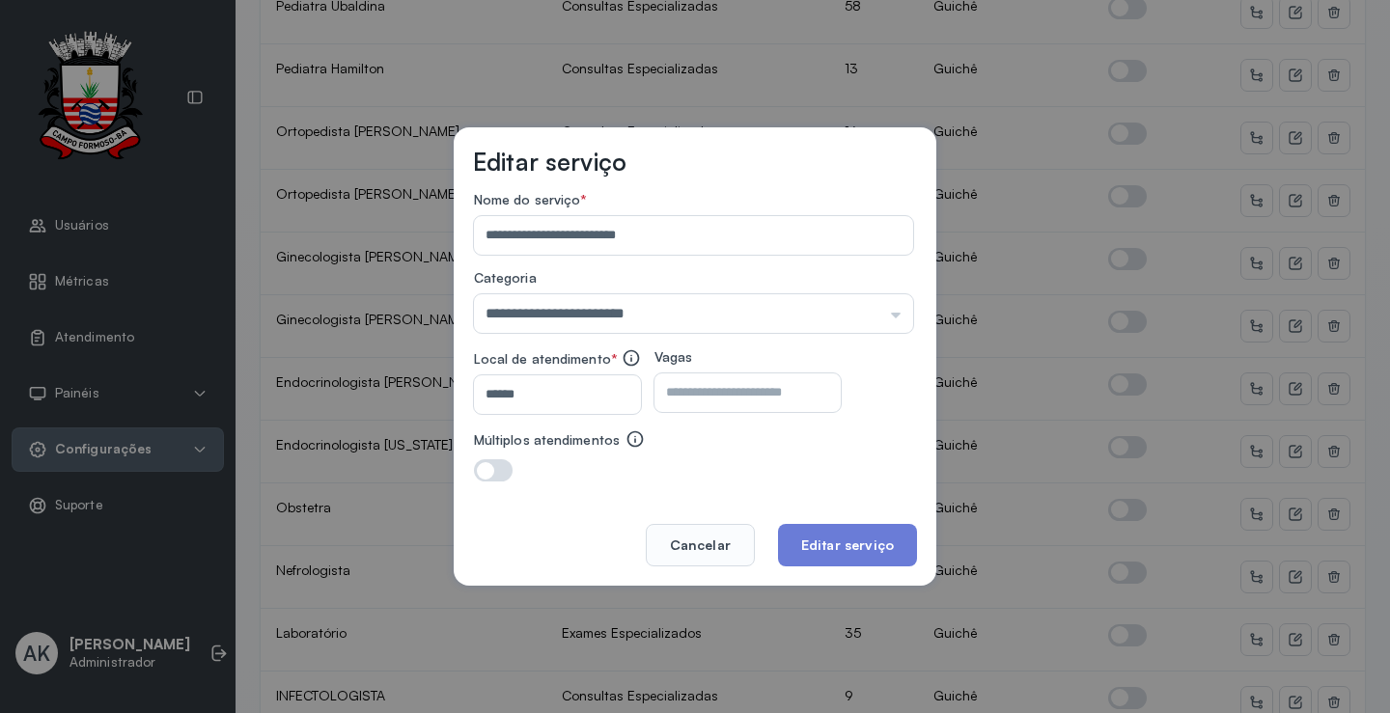
click at [728, 382] on input "number" at bounding box center [730, 393] width 152 height 39
type input "**"
drag, startPoint x: 801, startPoint y: 540, endPoint x: 812, endPoint y: 538, distance: 11.0
click at [808, 540] on button "Editar serviço" at bounding box center [847, 545] width 139 height 42
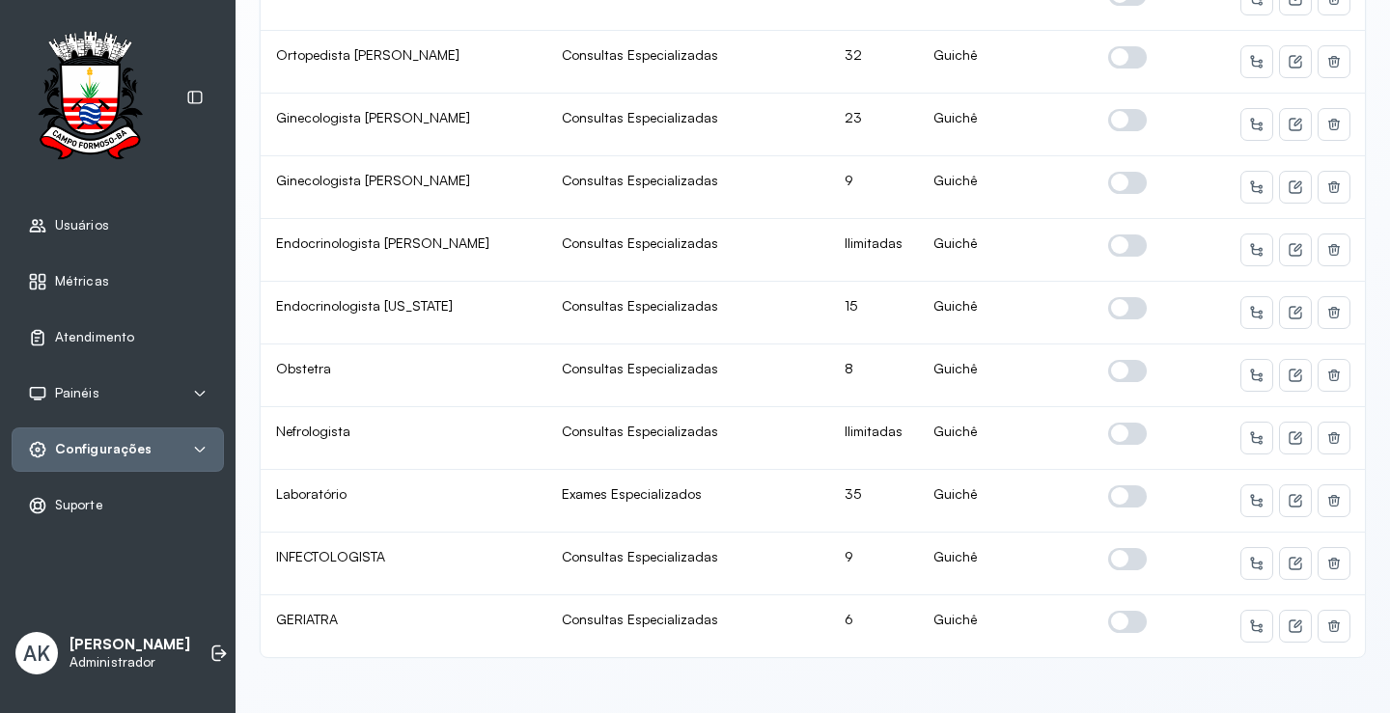
scroll to position [1119, 0]
click at [1288, 368] on icon at bounding box center [1295, 375] width 15 height 15
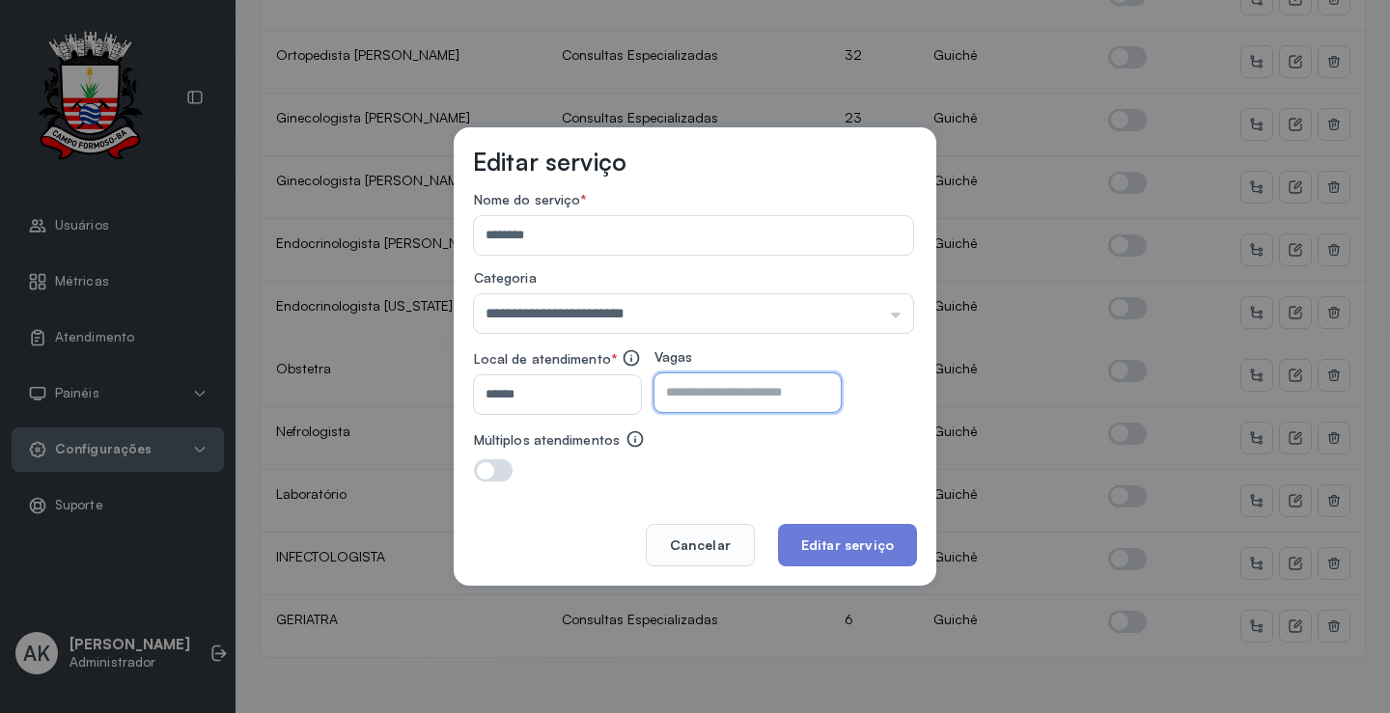
click at [718, 384] on input "*" at bounding box center [730, 393] width 152 height 39
type input "**"
click at [848, 548] on button "Editar serviço" at bounding box center [847, 545] width 139 height 42
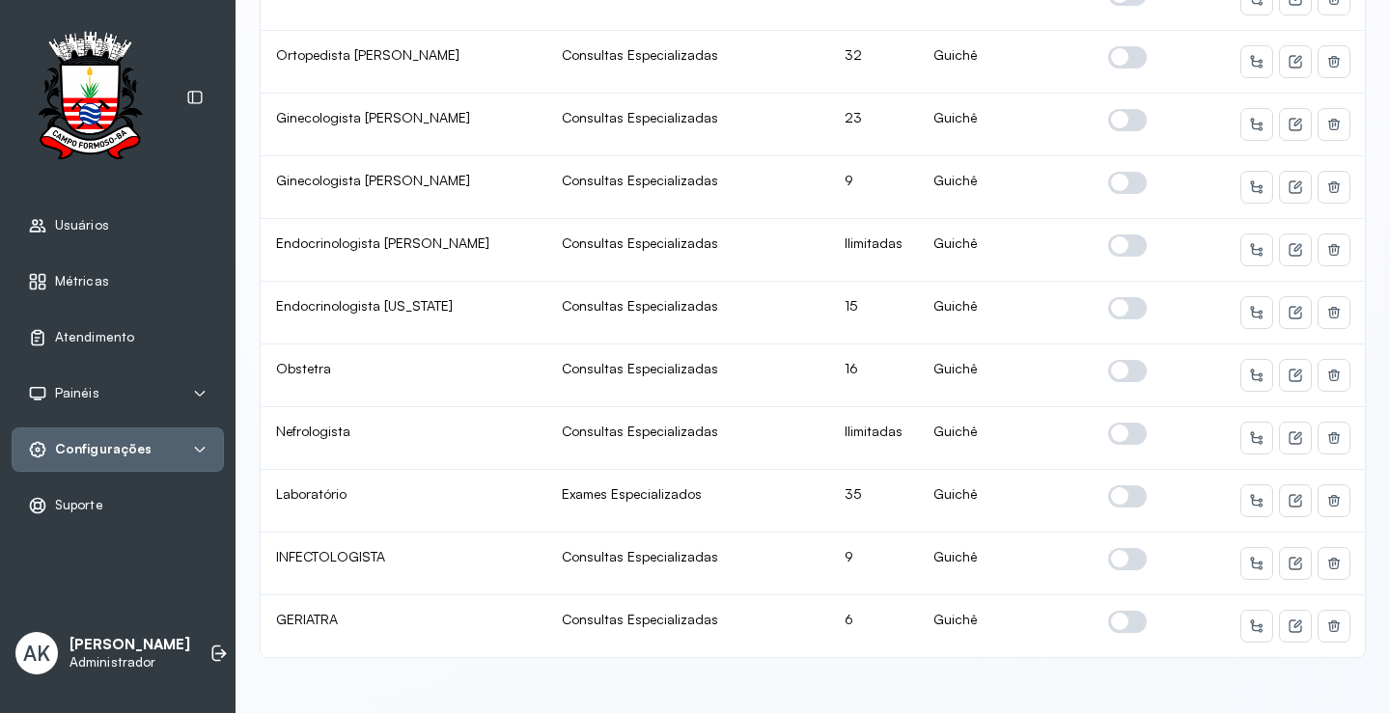
scroll to position [1022, 0]
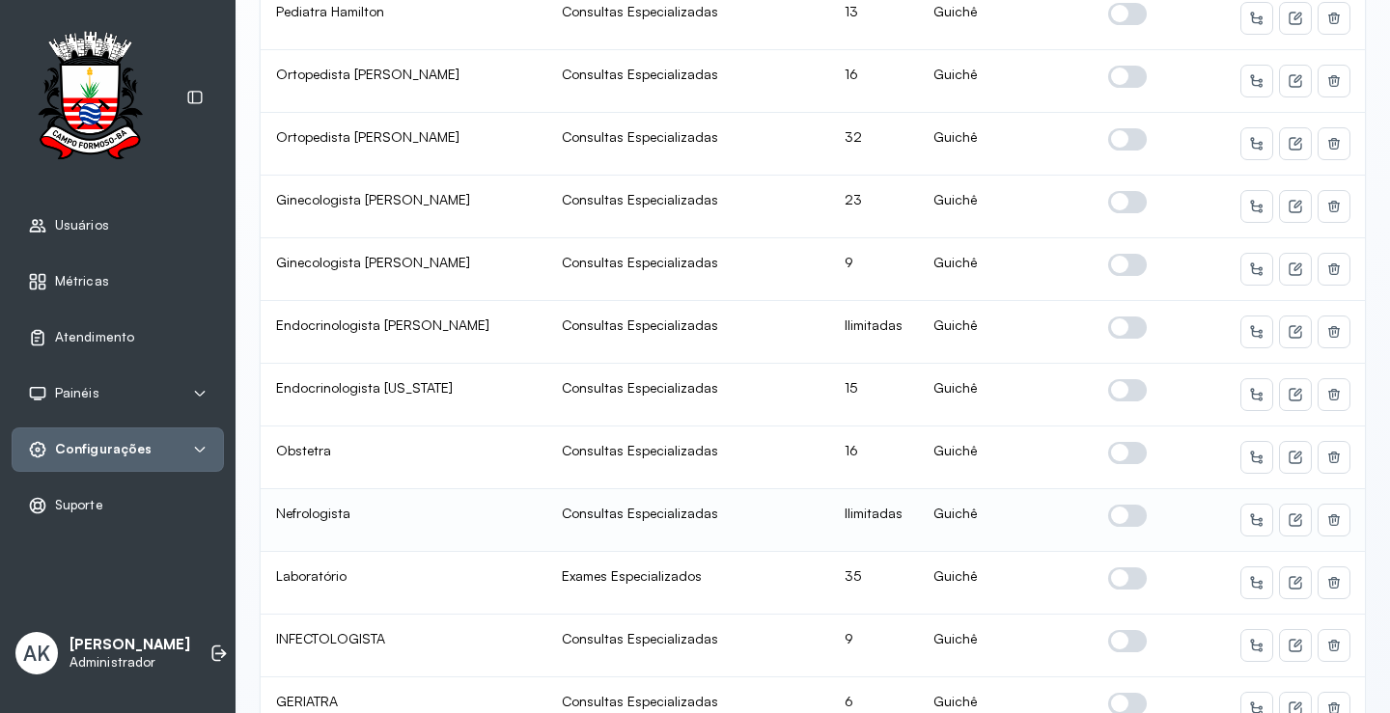
click at [1114, 512] on span at bounding box center [1127, 516] width 39 height 22
click at [1288, 527] on icon at bounding box center [1295, 519] width 15 height 15
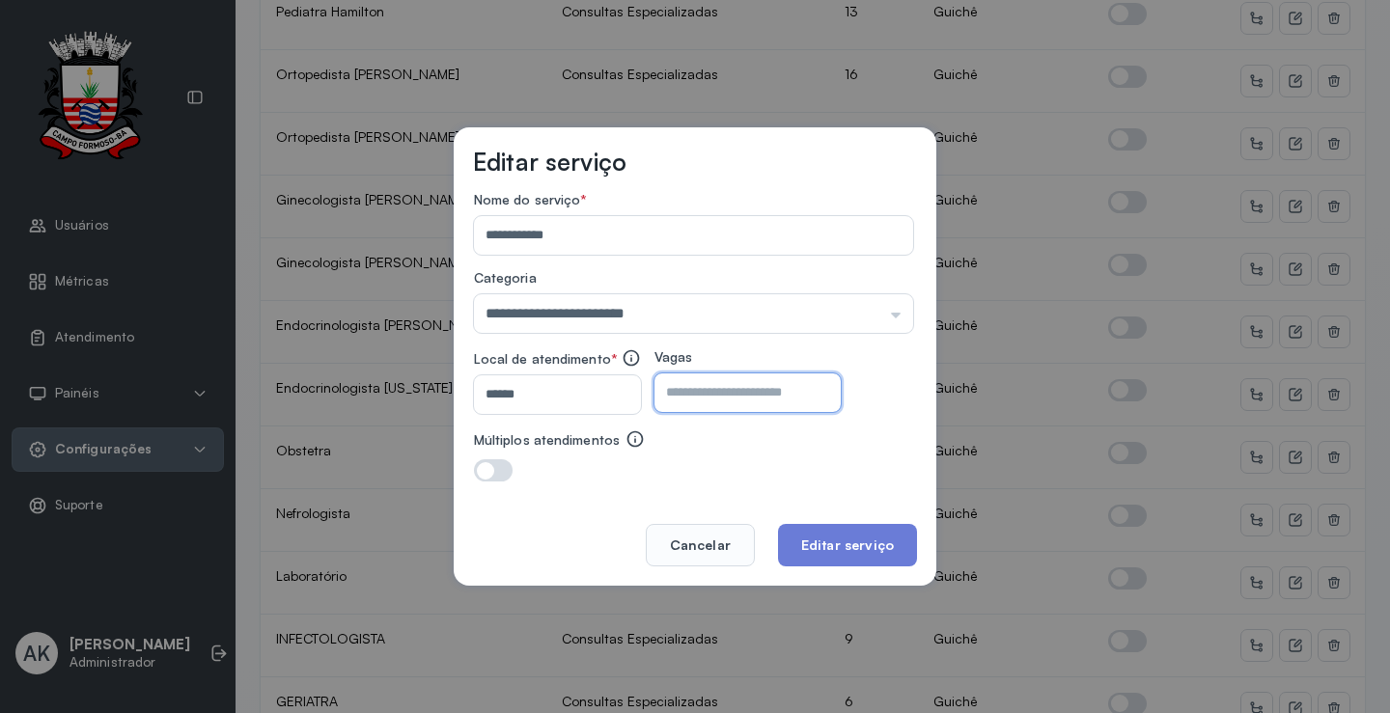
click at [745, 398] on input "number" at bounding box center [730, 393] width 152 height 39
type input "**"
drag, startPoint x: 820, startPoint y: 532, endPoint x: 830, endPoint y: 530, distance: 9.8
click at [830, 530] on button "Editar serviço" at bounding box center [847, 545] width 139 height 42
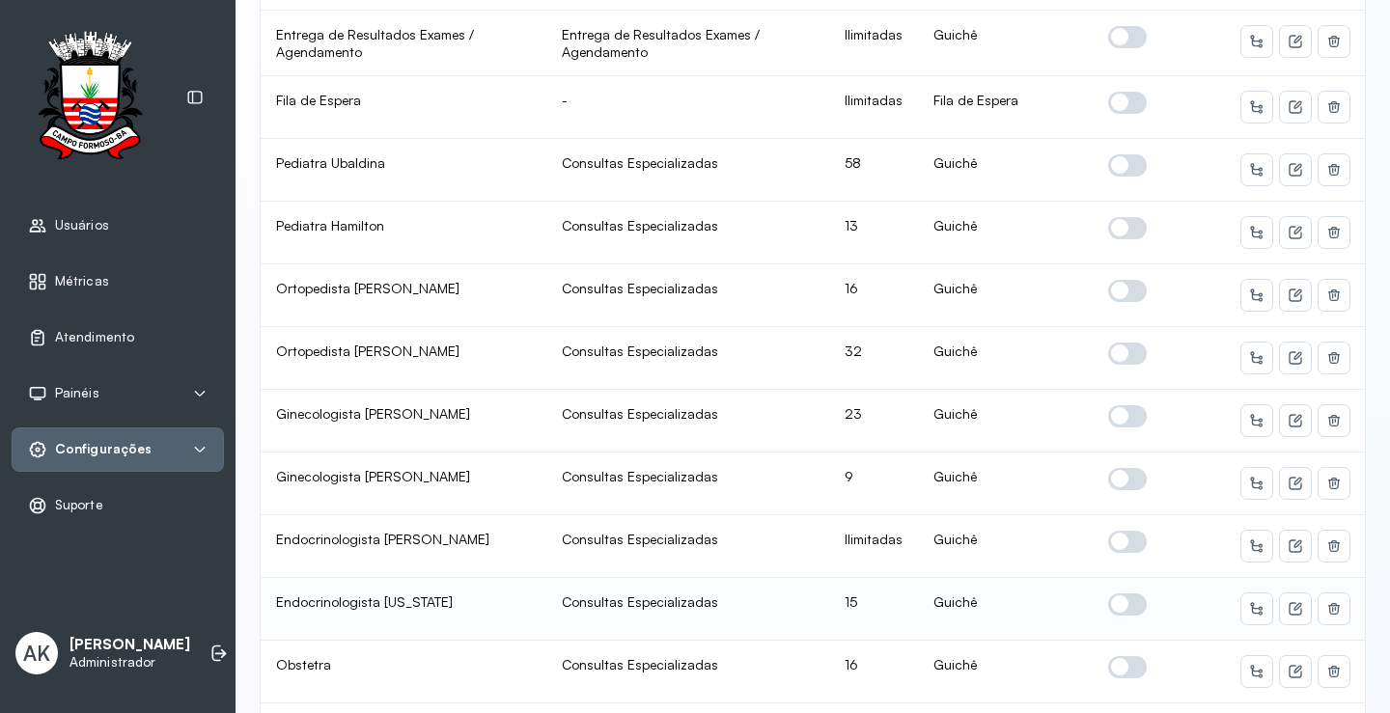
scroll to position [1119, 0]
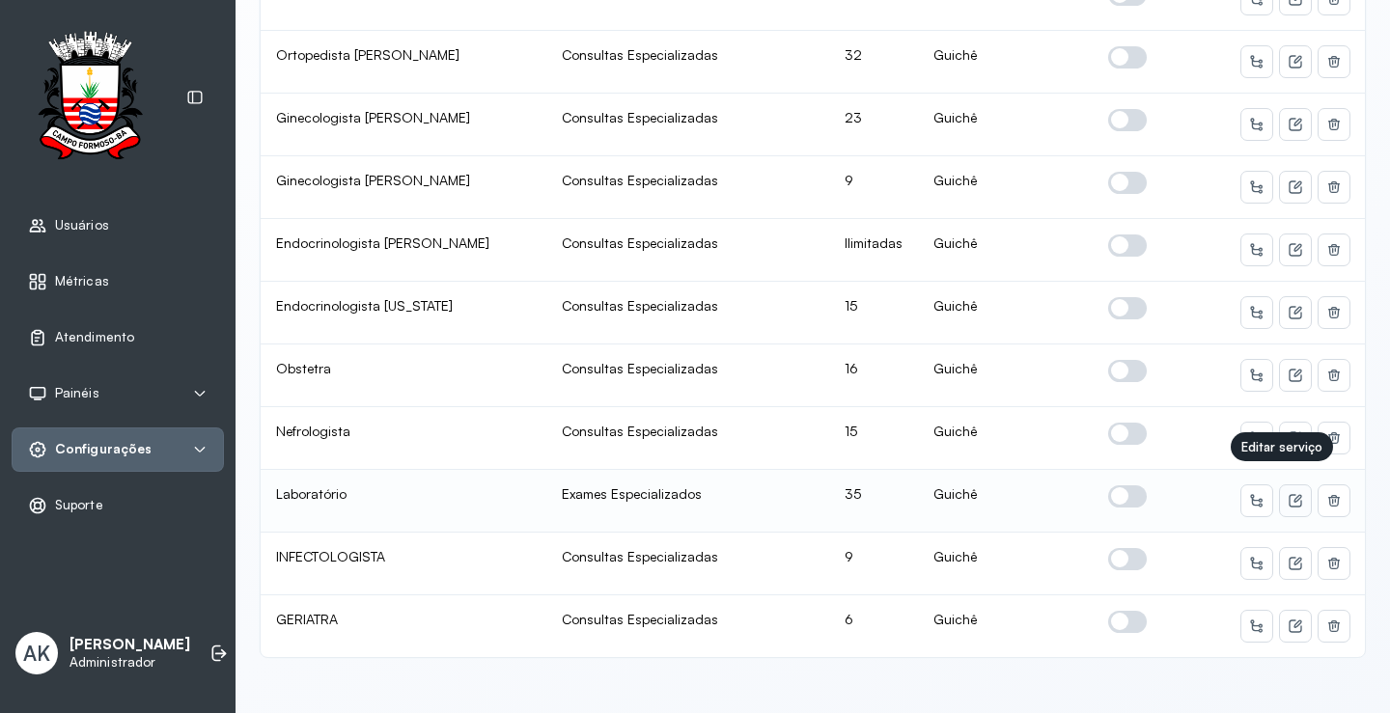
click at [1286, 485] on button at bounding box center [1295, 500] width 31 height 31
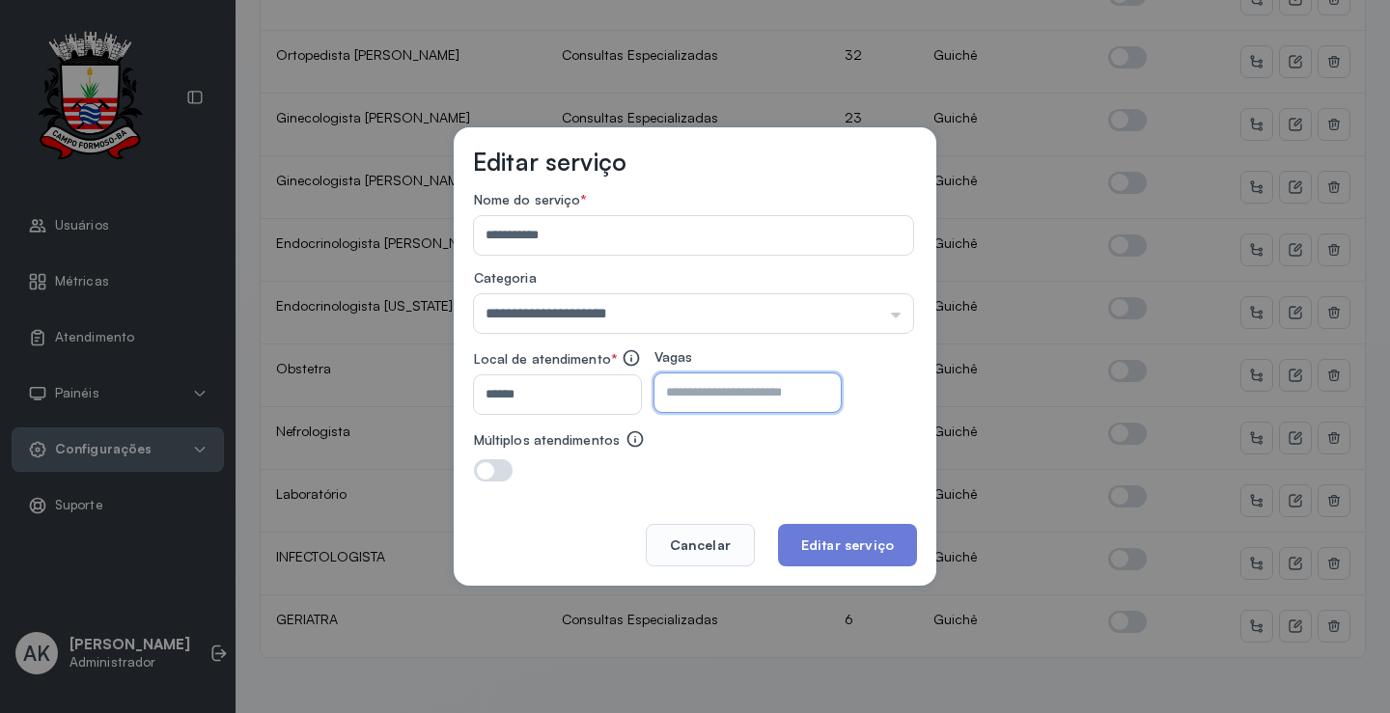
click at [740, 394] on input "**" at bounding box center [730, 393] width 152 height 39
type input "**"
click at [806, 552] on button "Editar serviço" at bounding box center [847, 545] width 139 height 42
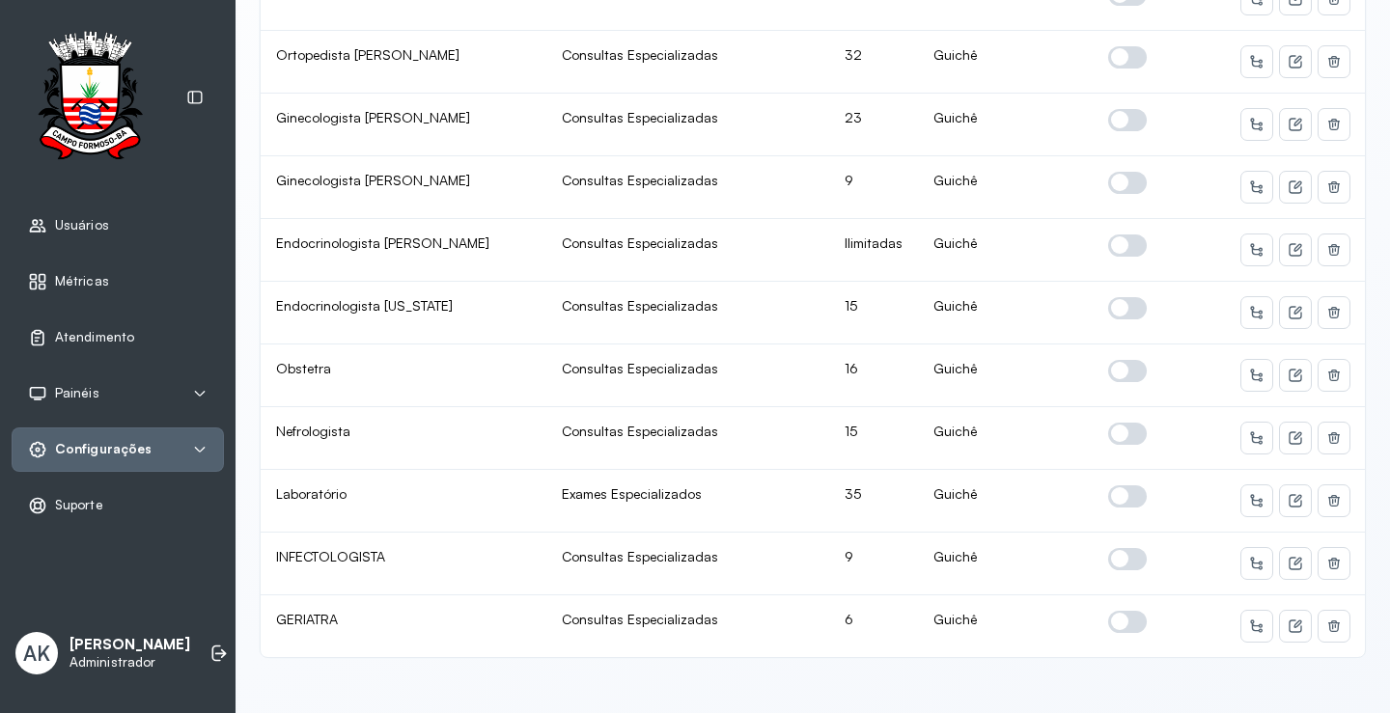
scroll to position [0, 0]
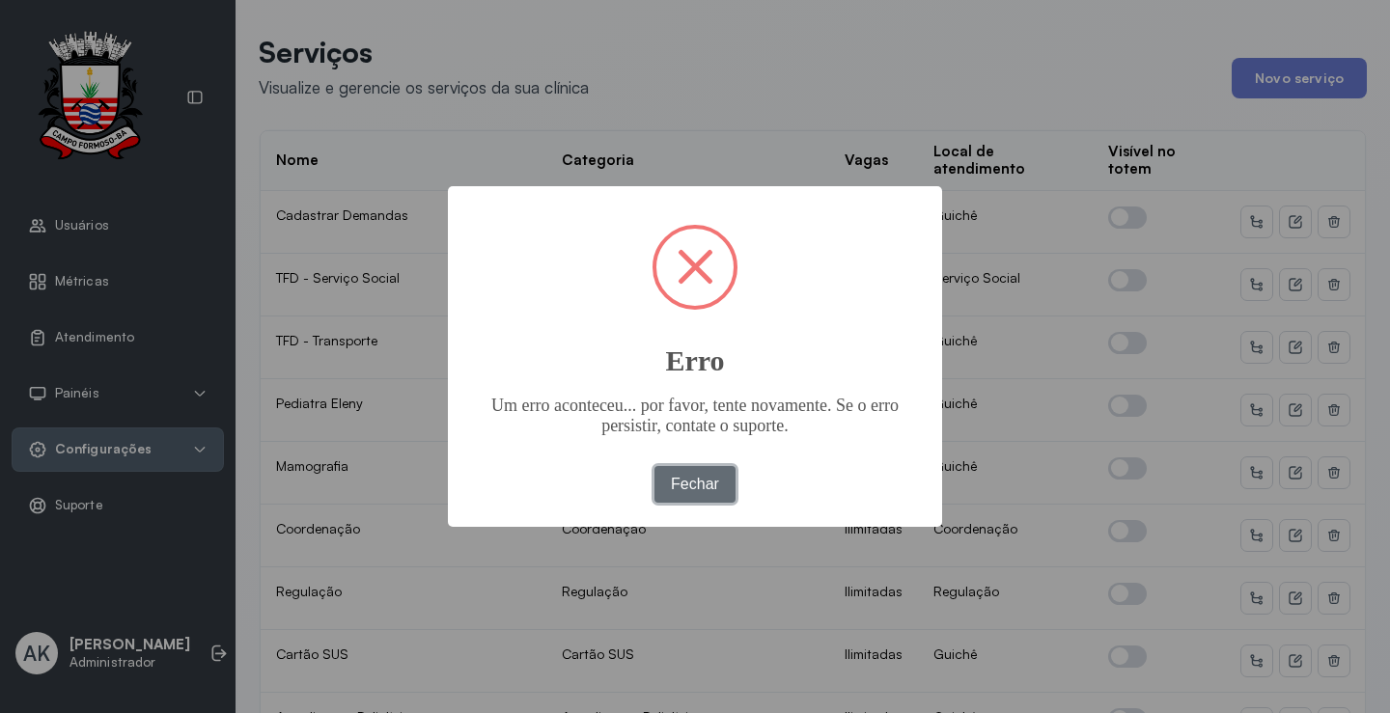
click at [695, 478] on button "Fechar" at bounding box center [695, 484] width 82 height 37
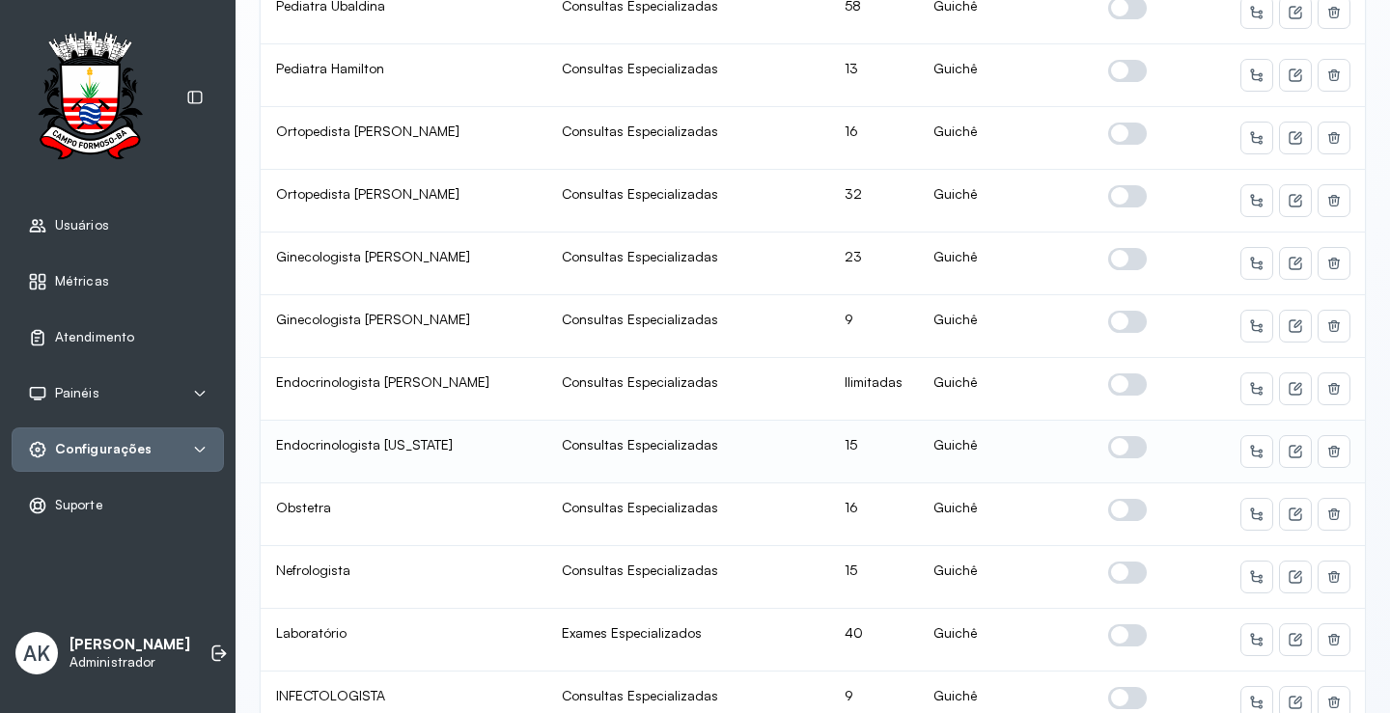
scroll to position [1119, 0]
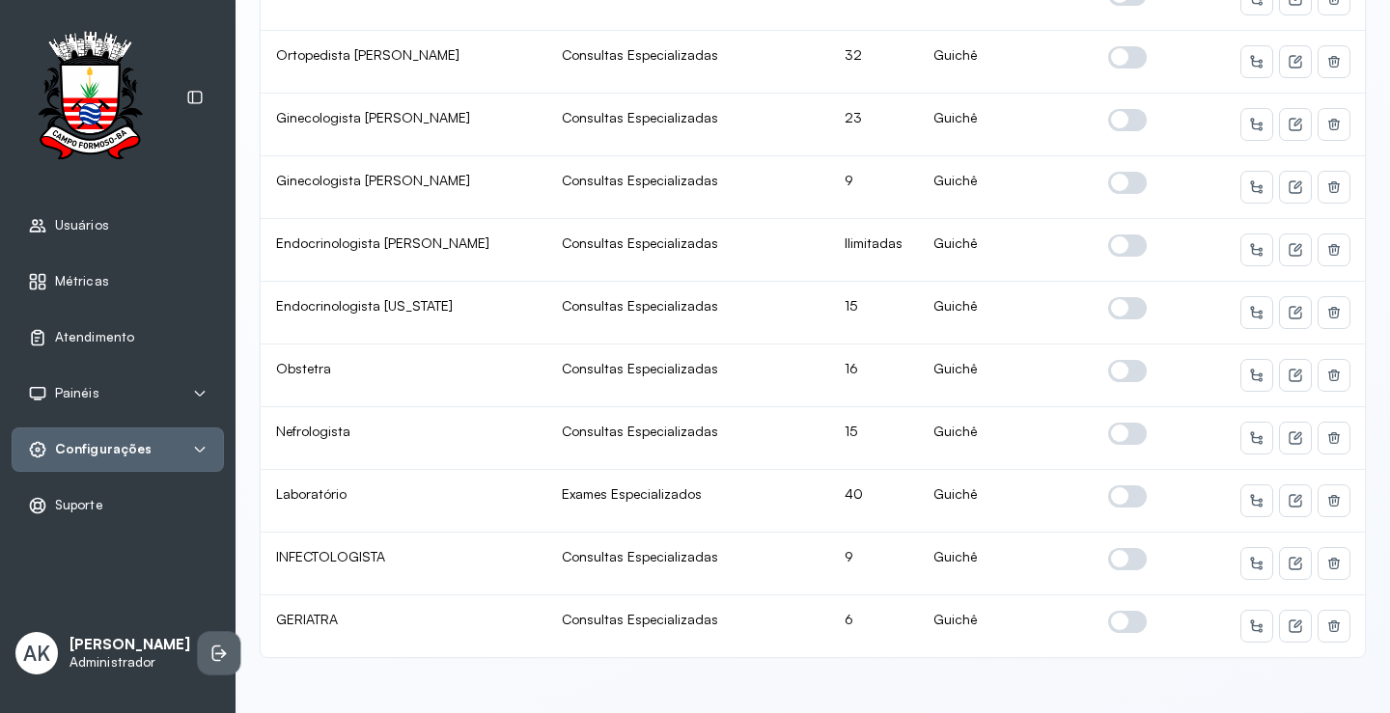
click at [215, 650] on icon at bounding box center [221, 654] width 12 height 9
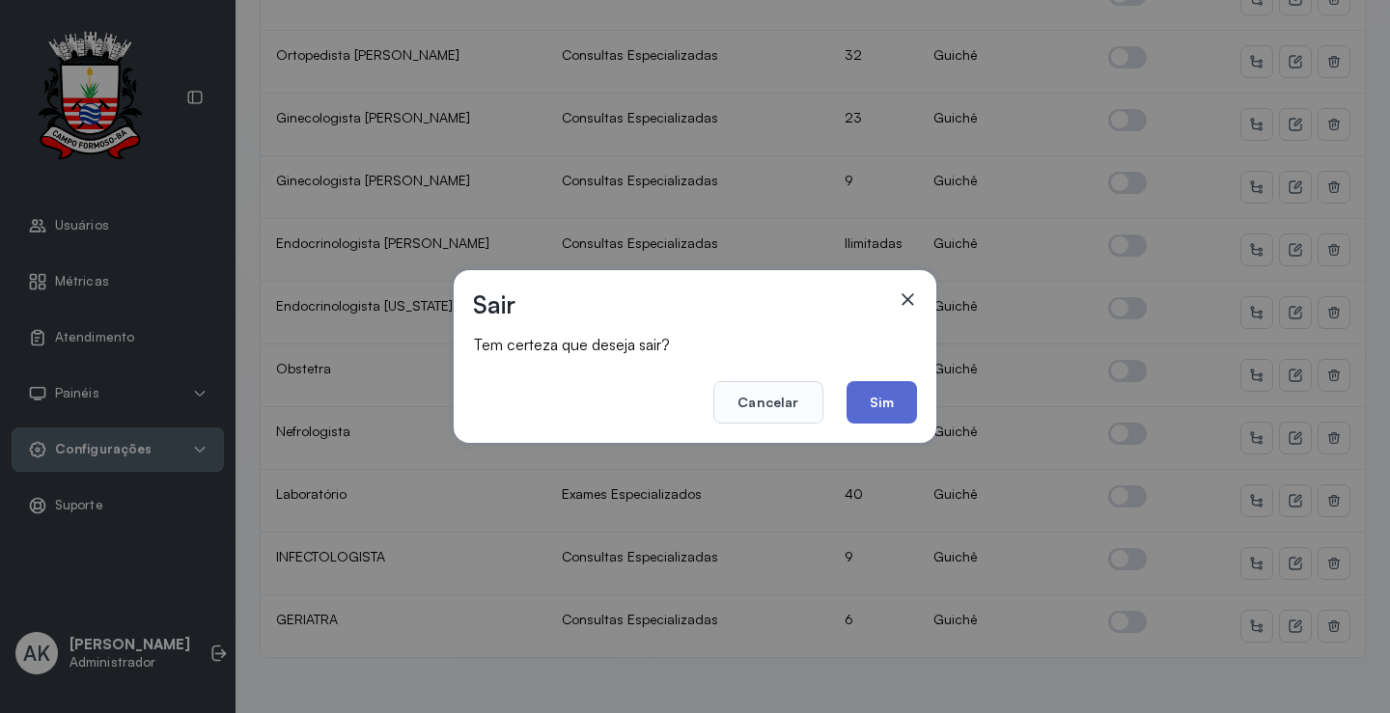
click at [899, 403] on button "Sim" at bounding box center [881, 402] width 70 height 42
